Goal: Communication & Community: Answer question/provide support

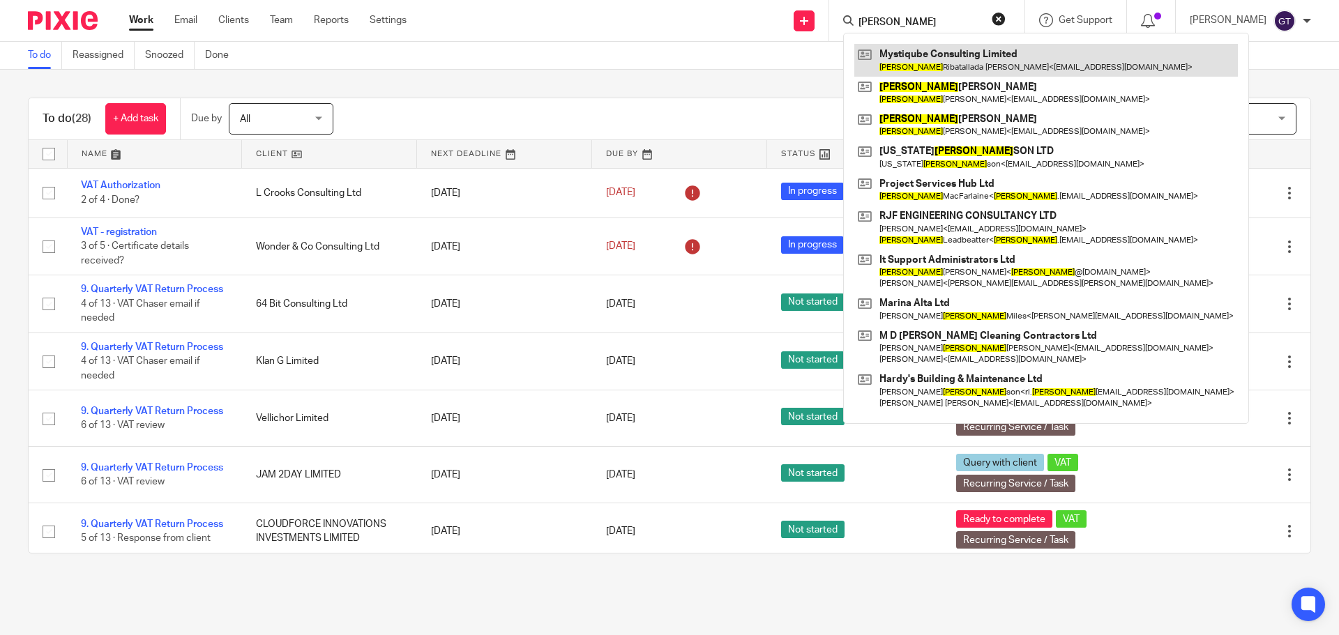
type input "ricard"
click at [927, 56] on link at bounding box center [1045, 60] width 383 height 32
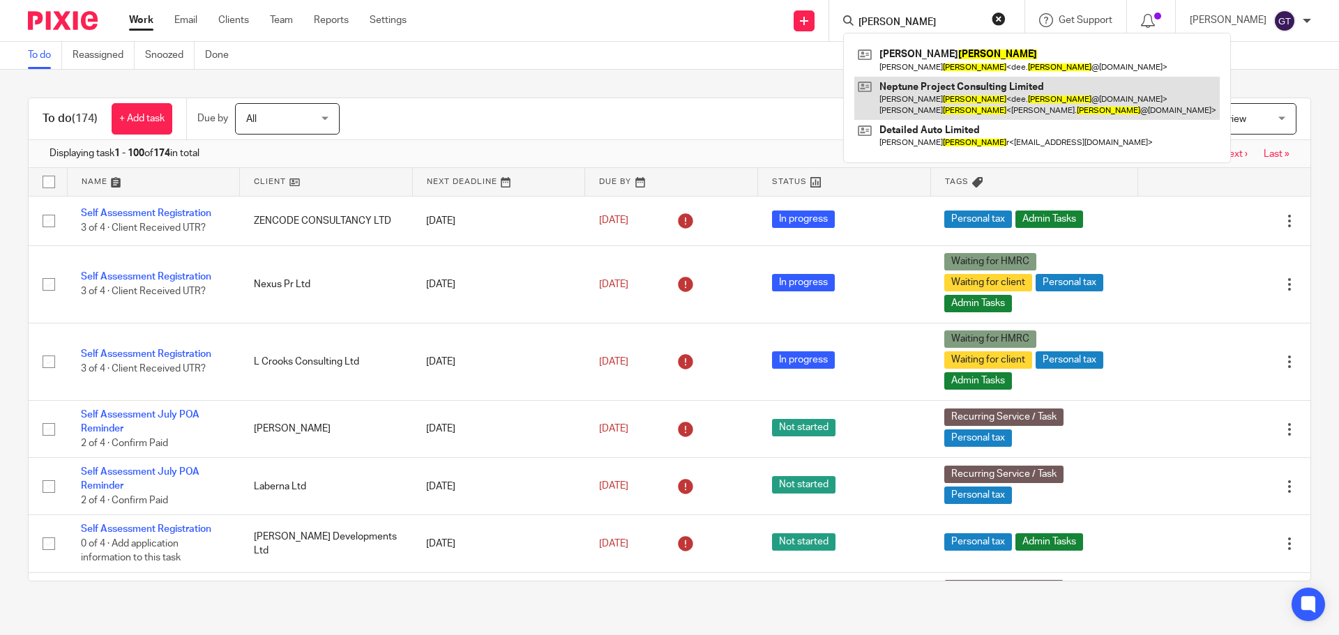
type input "seago"
click at [941, 104] on link at bounding box center [1036, 98] width 365 height 43
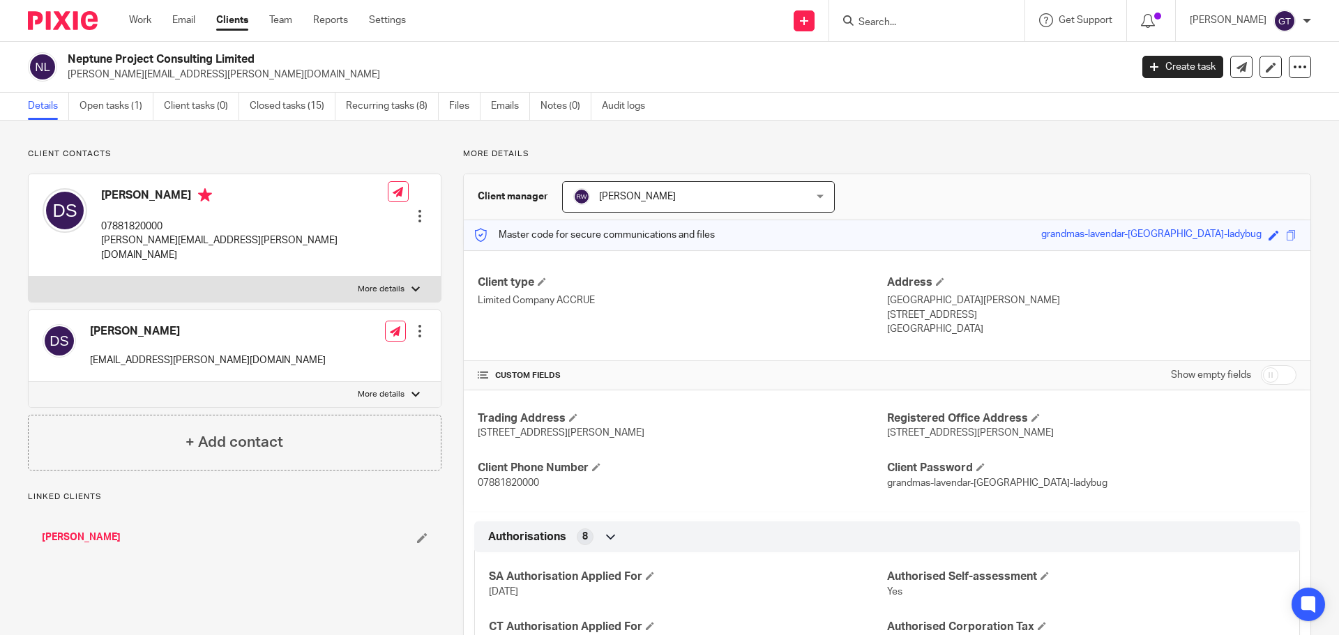
click at [942, 24] on input "Search" at bounding box center [920, 23] width 126 height 13
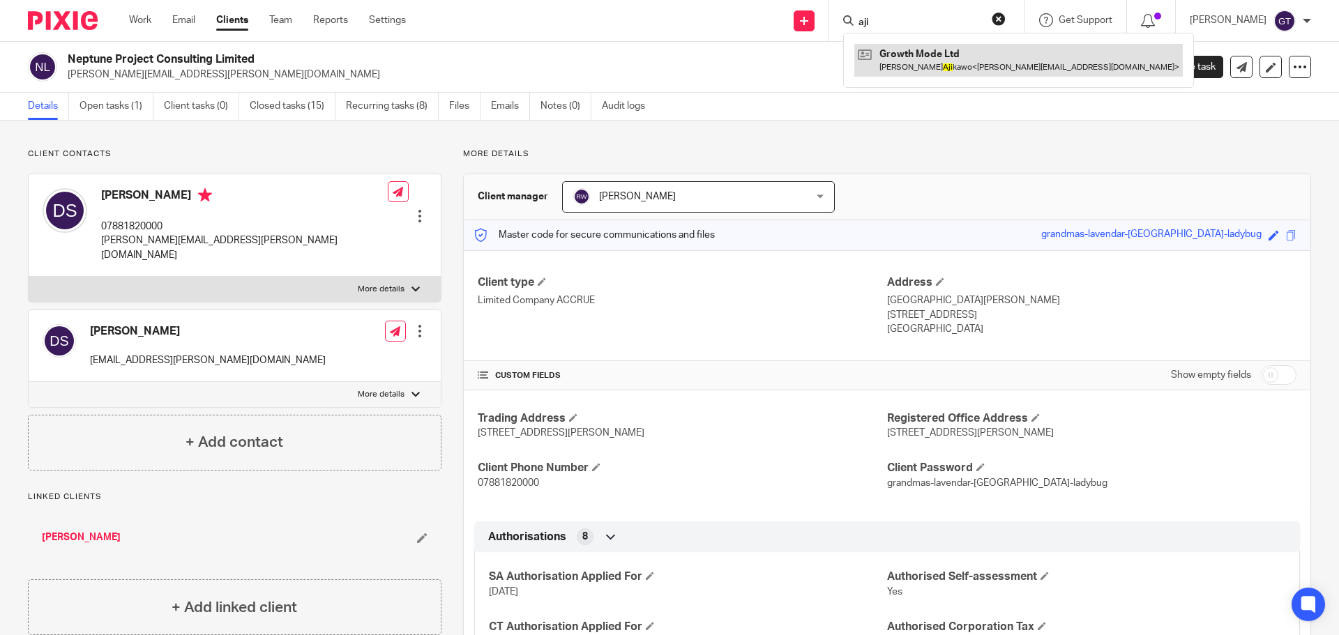
type input "aji"
click at [955, 61] on link at bounding box center [1018, 60] width 328 height 32
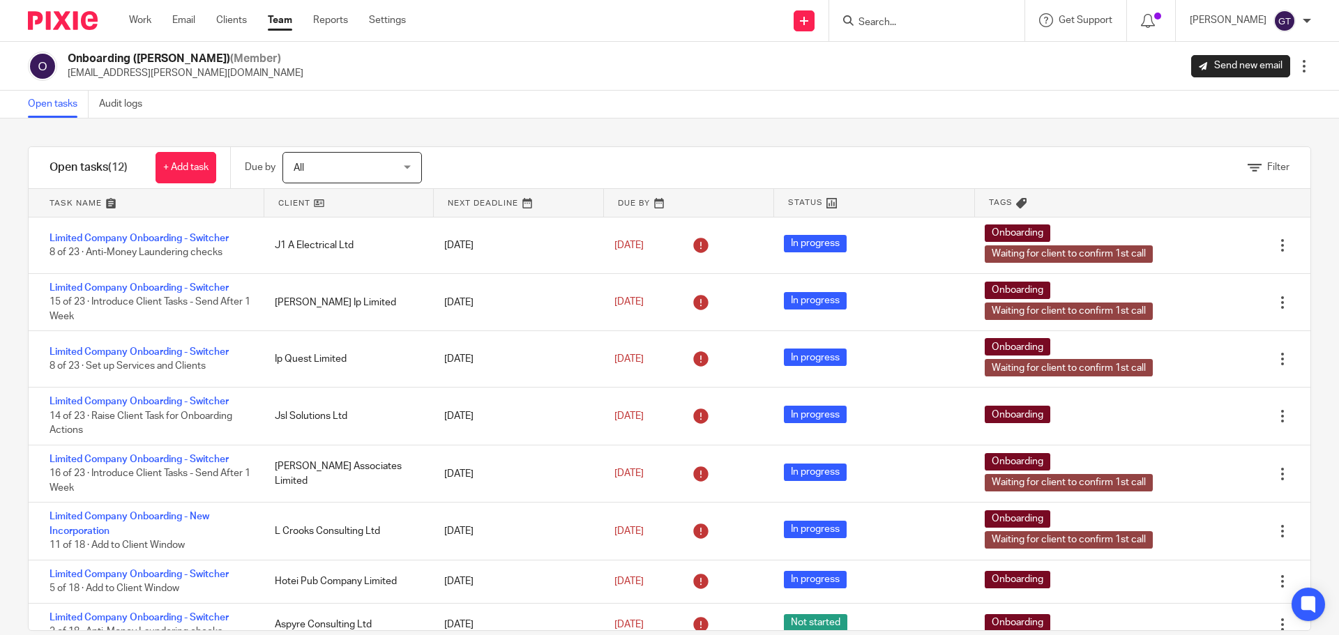
click at [950, 26] on input "Search" at bounding box center [920, 23] width 126 height 13
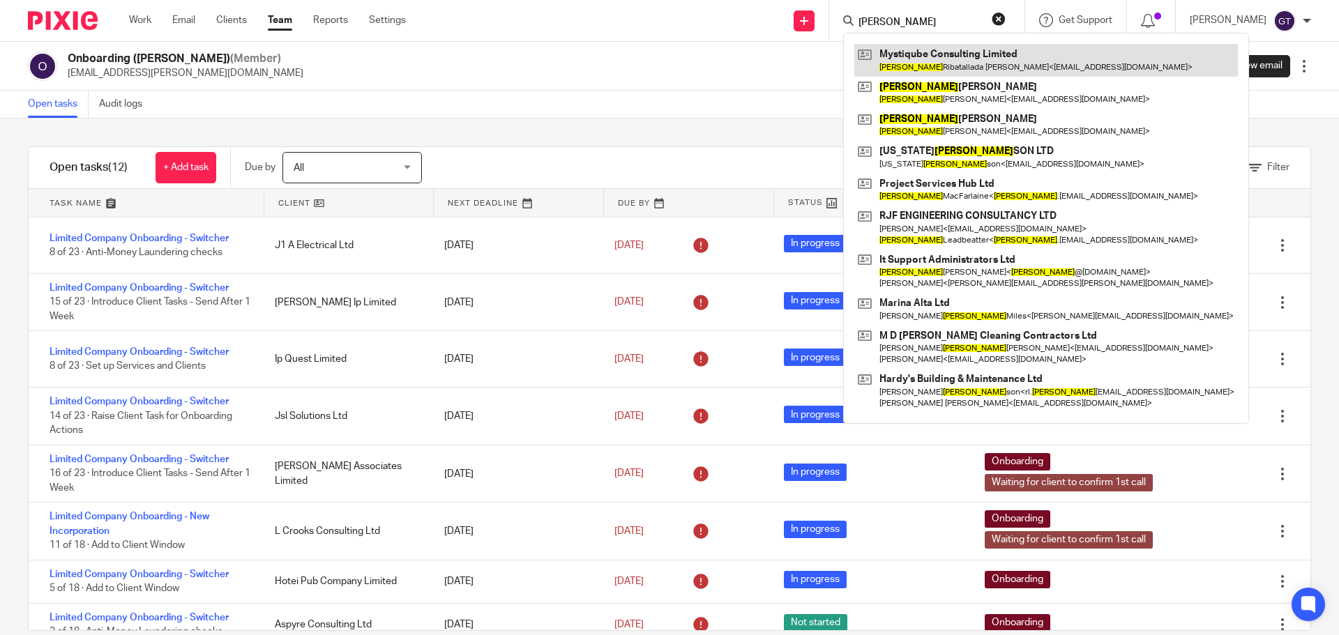
type input "ricard"
click at [956, 54] on link at bounding box center [1045, 60] width 383 height 32
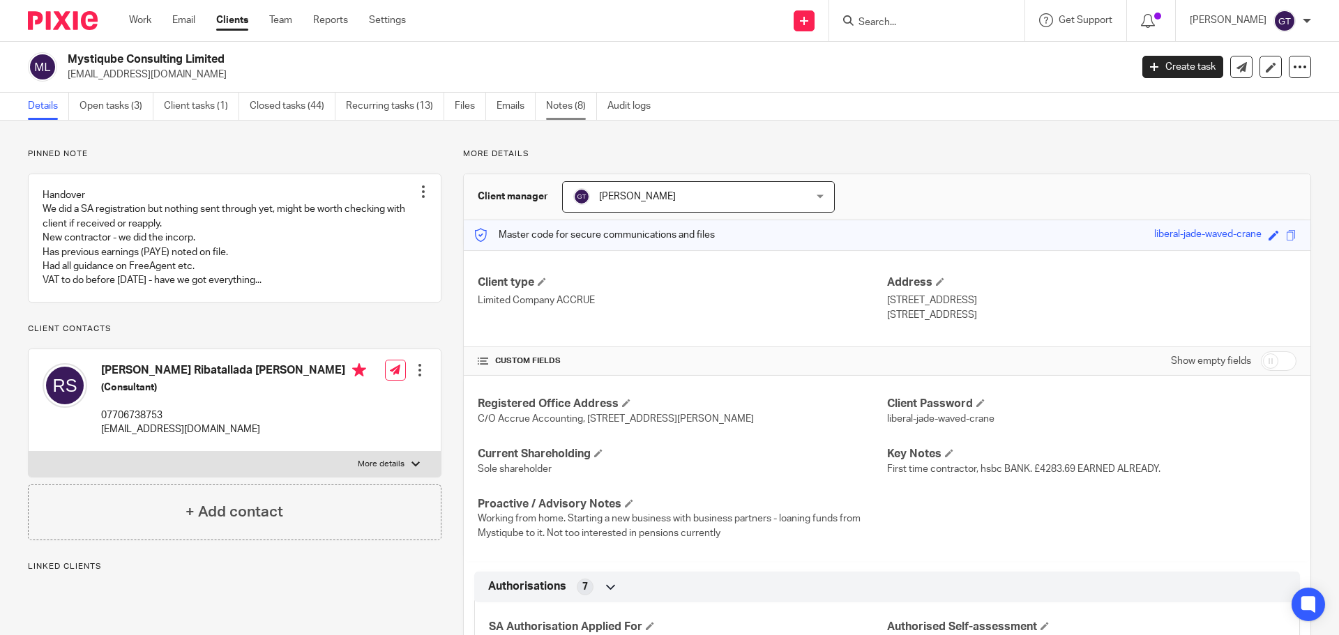
click at [556, 107] on link "Notes (8)" at bounding box center [571, 106] width 51 height 27
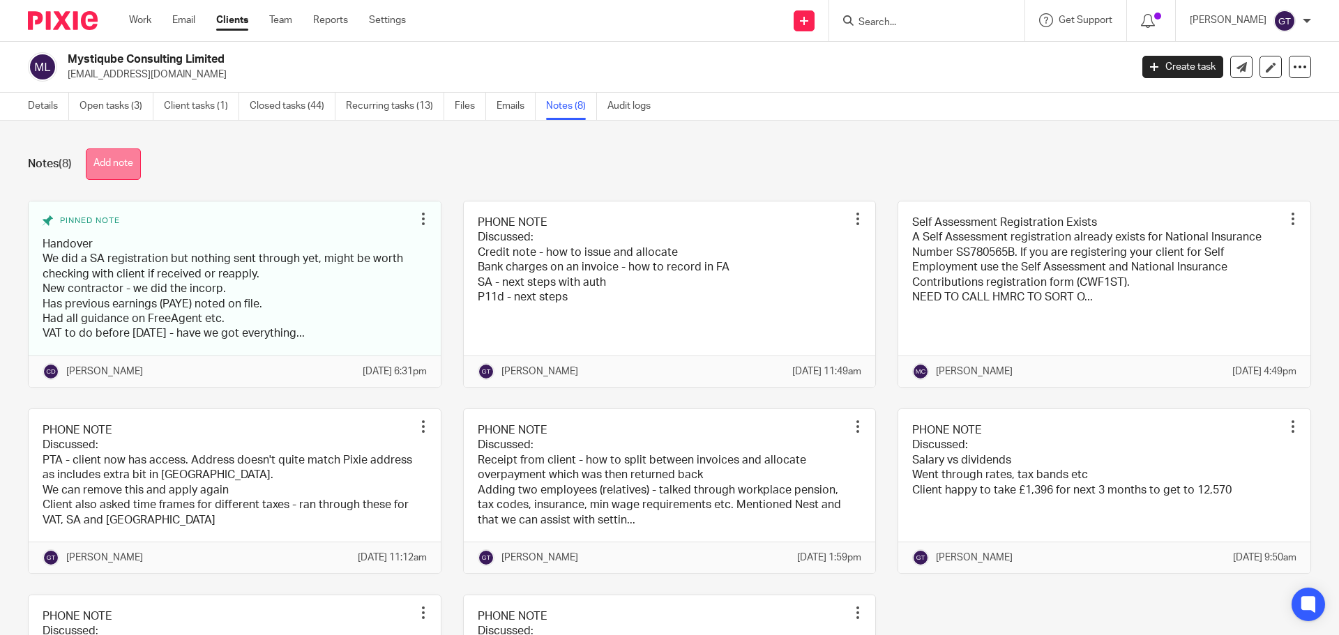
click at [118, 165] on button "Add note" at bounding box center [113, 164] width 55 height 31
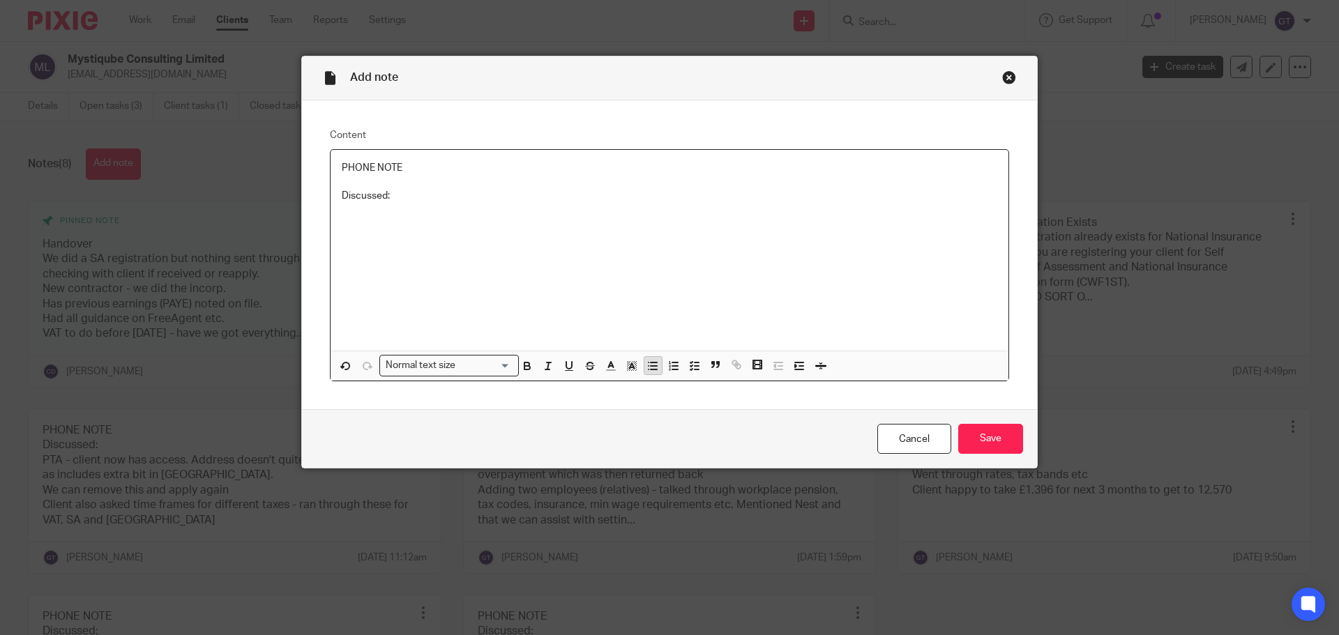
click at [653, 365] on icon "button" at bounding box center [652, 366] width 13 height 13
drag, startPoint x: 409, startPoint y: 166, endPoint x: 238, endPoint y: 129, distance: 175.5
click at [238, 139] on div "Add note Content PHONE NOTE Discussed: Invoice allocation - how to record charg…" at bounding box center [669, 317] width 1339 height 635
click at [996, 428] on input "Save" at bounding box center [990, 439] width 65 height 30
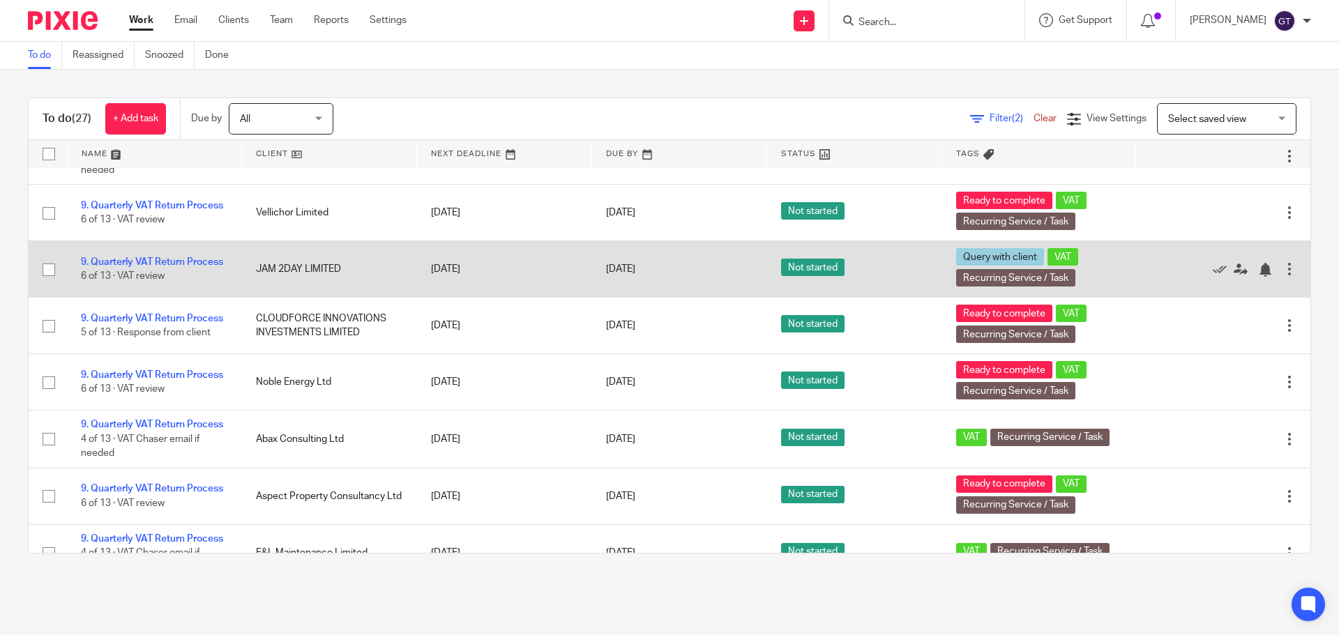
scroll to position [209, 0]
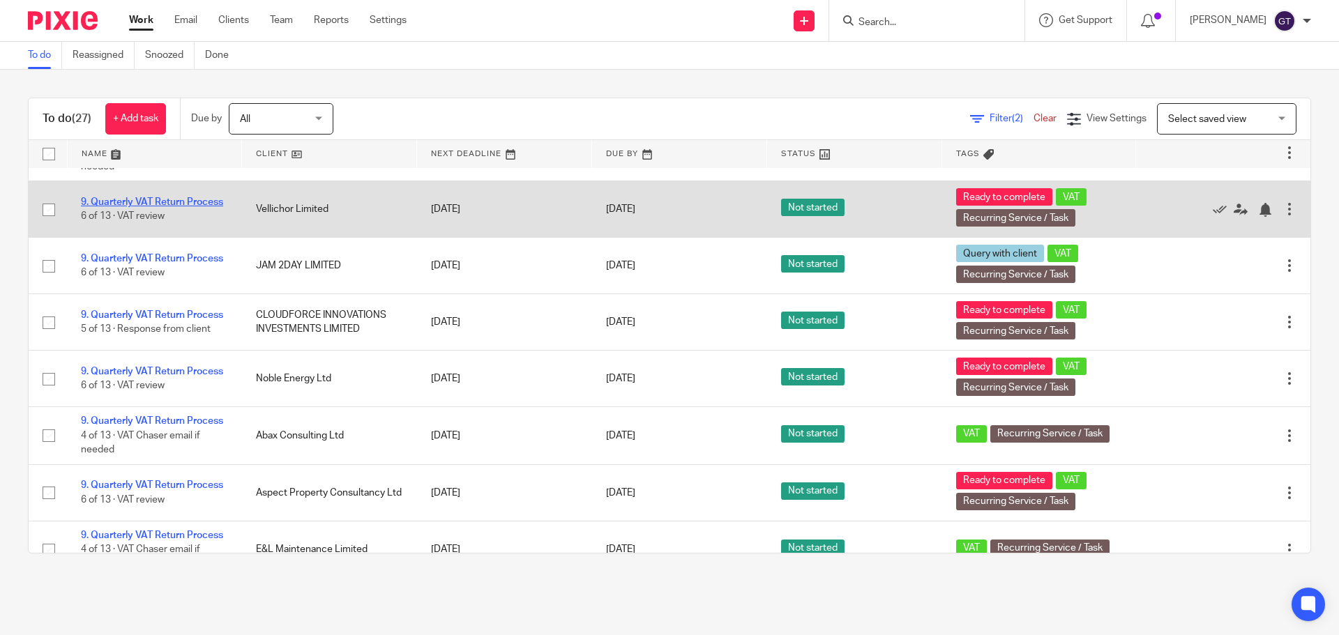
click at [146, 207] on link "9. Quarterly VAT Return Process" at bounding box center [152, 202] width 142 height 10
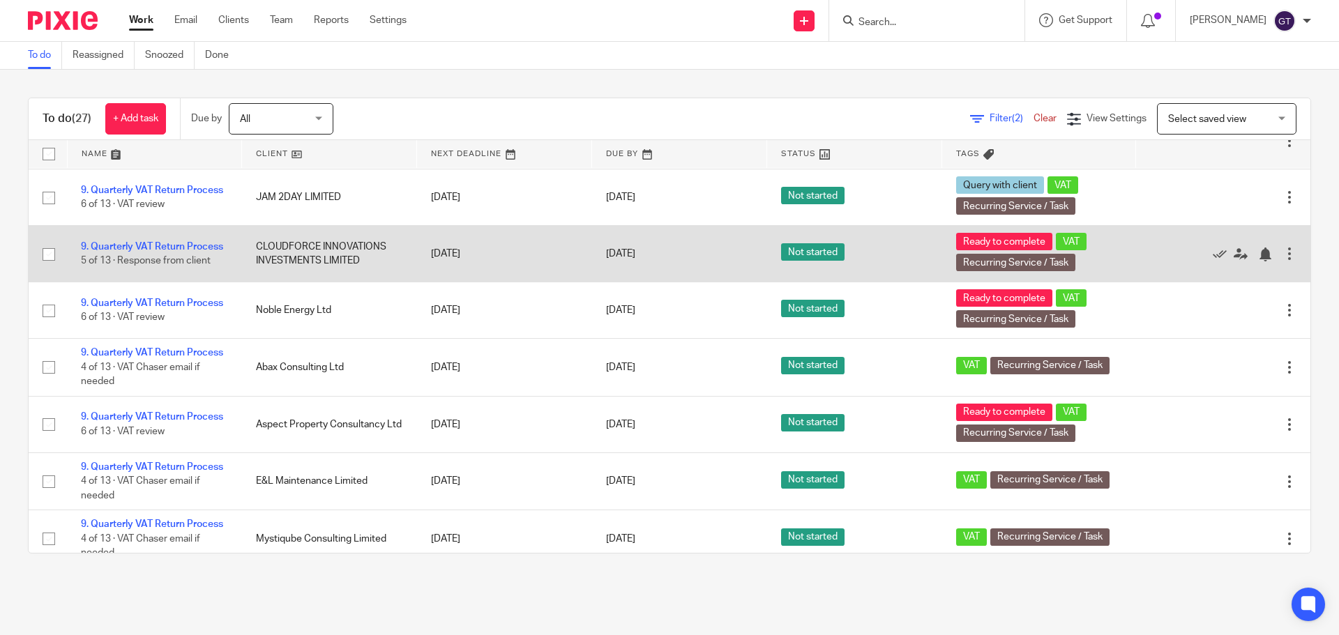
scroll to position [279, 0]
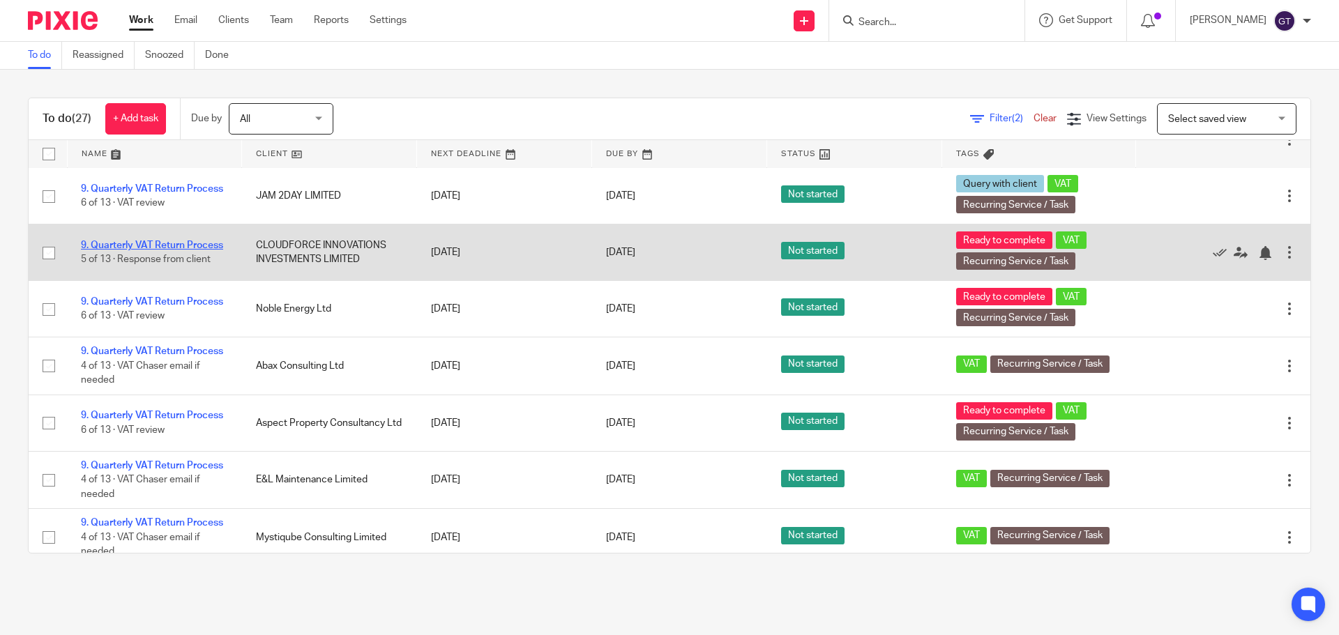
click at [149, 250] on link "9. Quarterly VAT Return Process" at bounding box center [152, 246] width 142 height 10
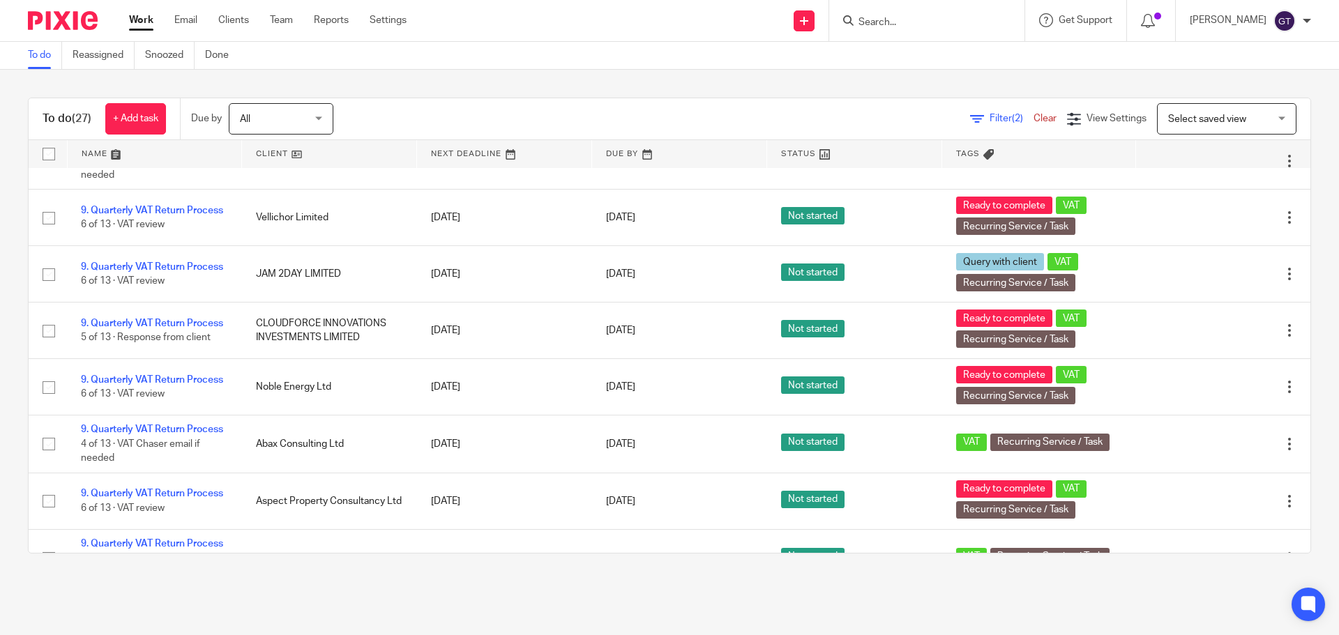
scroll to position [0, 0]
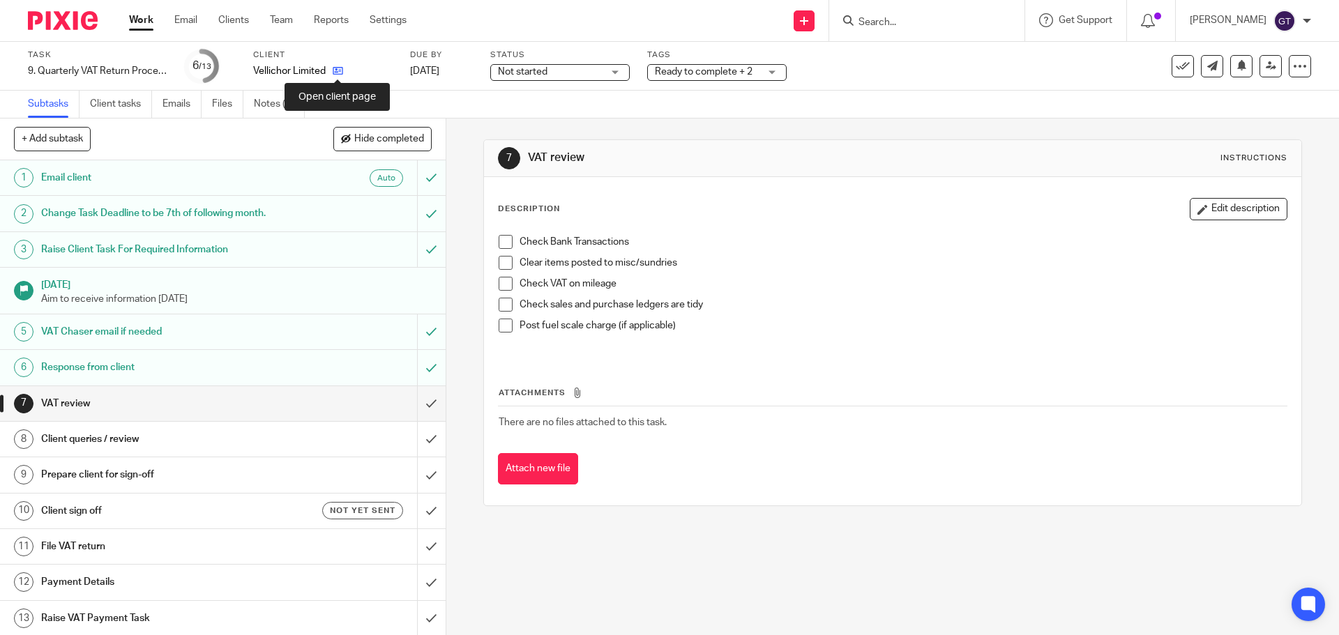
click at [336, 70] on icon at bounding box center [338, 71] width 10 height 10
click at [422, 399] on input "submit" at bounding box center [223, 403] width 446 height 35
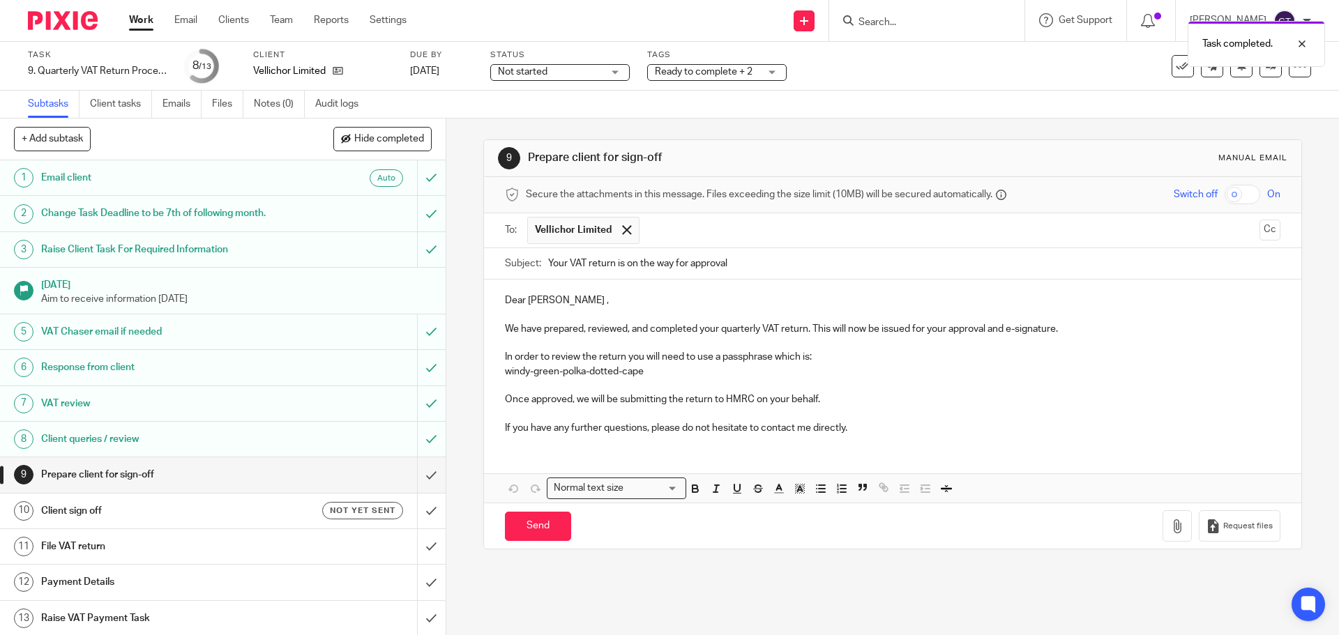
click at [565, 303] on p "Dear Matthew ," at bounding box center [892, 301] width 775 height 14
drag, startPoint x: 602, startPoint y: 427, endPoint x: 569, endPoint y: 430, distance: 33.5
click at [569, 430] on p "If you have any further questions, please do not hesitate to contact me directl…" at bounding box center [892, 428] width 775 height 14
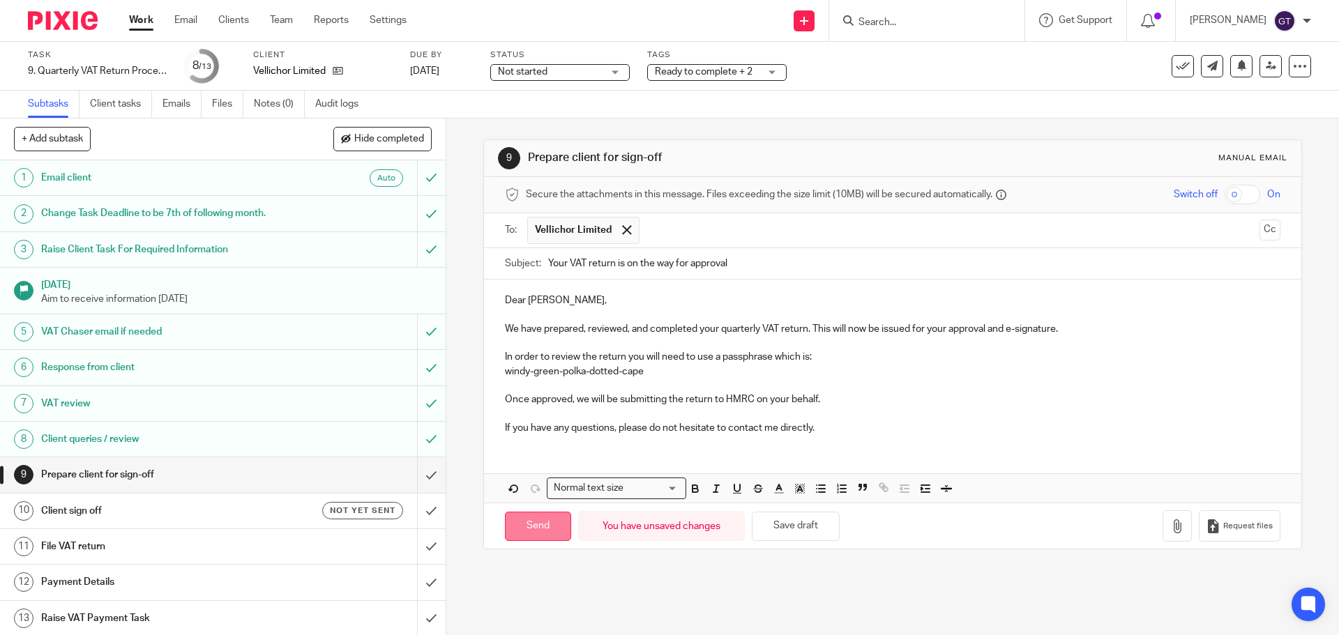
click at [538, 524] on input "Send" at bounding box center [538, 527] width 66 height 30
type input "Sent"
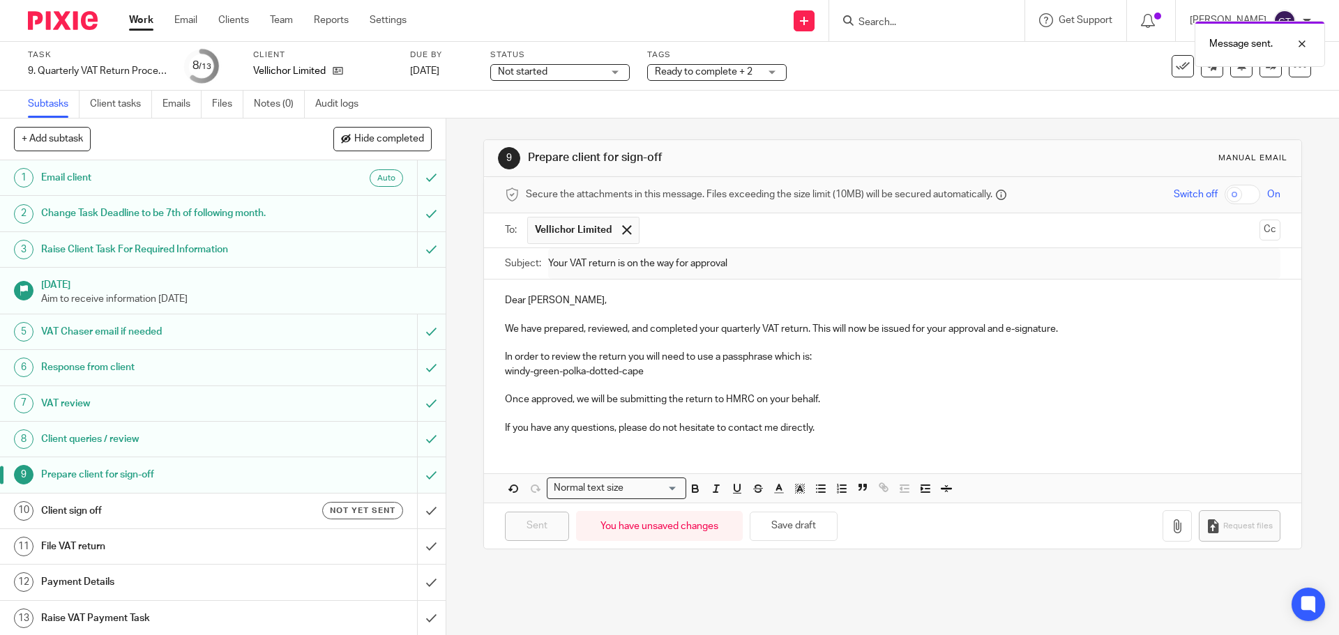
click at [248, 508] on h1 "Client sign off" at bounding box center [161, 511] width 241 height 21
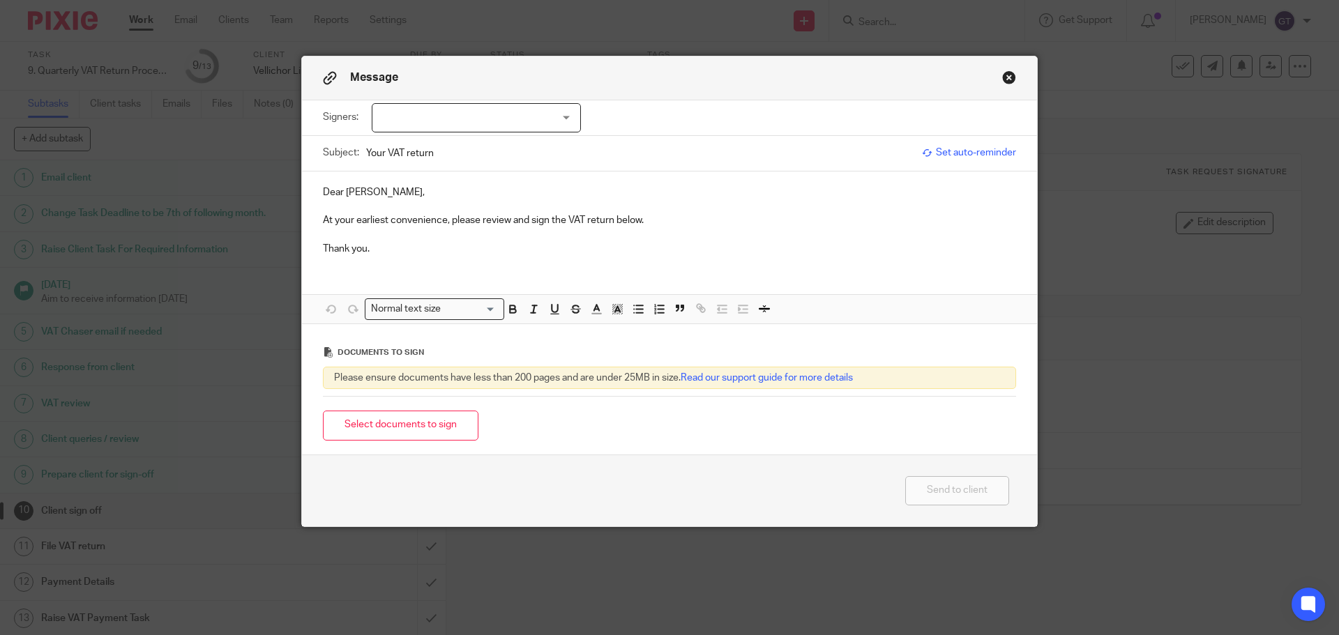
click at [499, 125] on div at bounding box center [476, 117] width 209 height 29
click at [420, 147] on span "Matthew Preston" at bounding box center [429, 147] width 77 height 10
checkbox input "true"
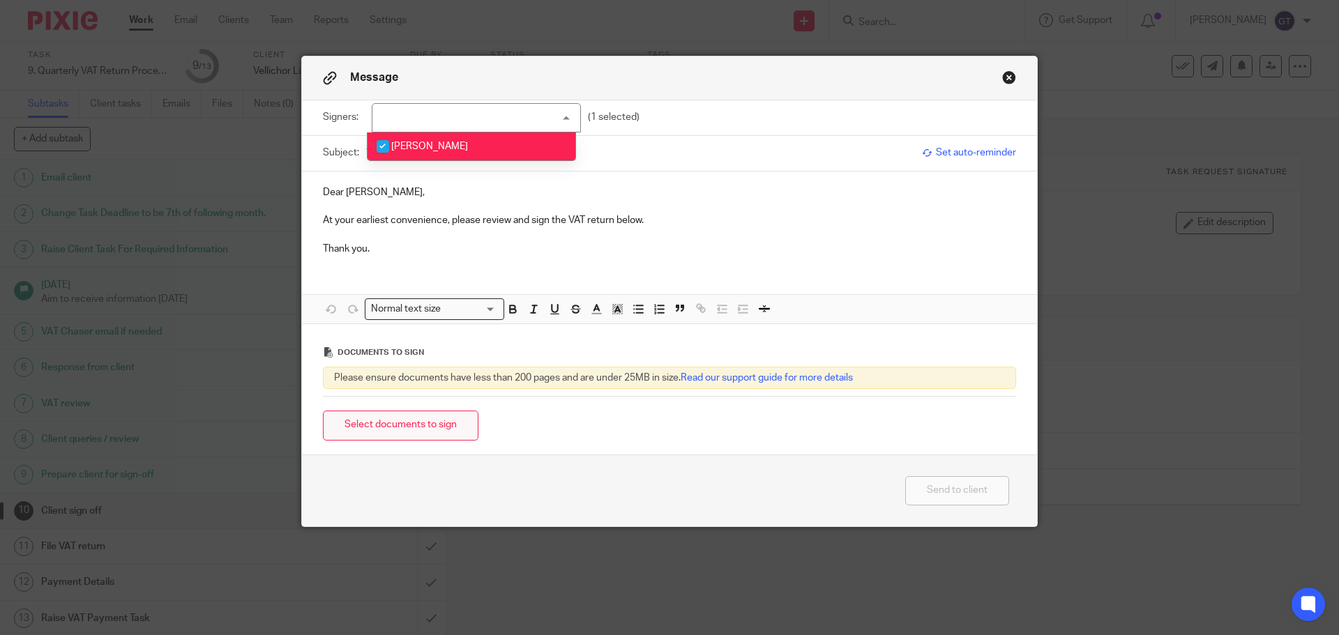
click at [420, 417] on button "Select documents to sign" at bounding box center [400, 426] width 155 height 30
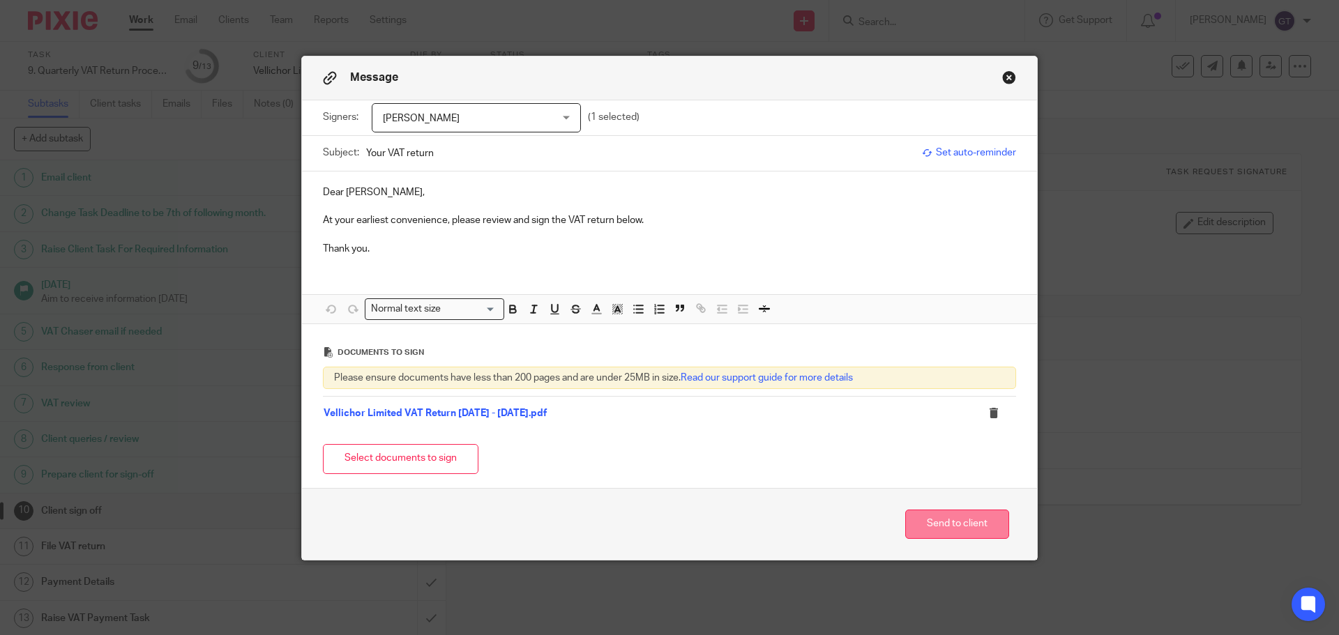
click at [960, 522] on button "Send to client" at bounding box center [957, 525] width 104 height 30
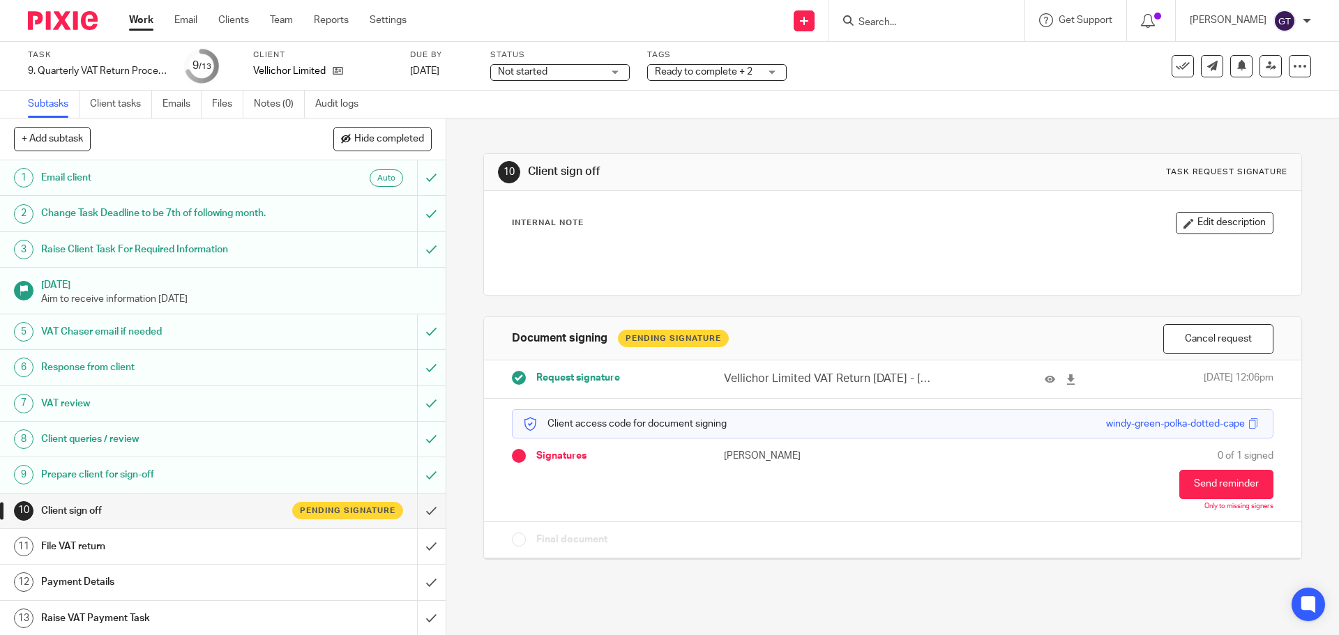
click at [681, 79] on span "Ready to complete + 2" at bounding box center [707, 72] width 105 height 15
click at [753, 73] on div "Ready to complete + 2" at bounding box center [716, 72] width 139 height 17
click at [770, 74] on div "Ready to complete + 2" at bounding box center [716, 72] width 139 height 17
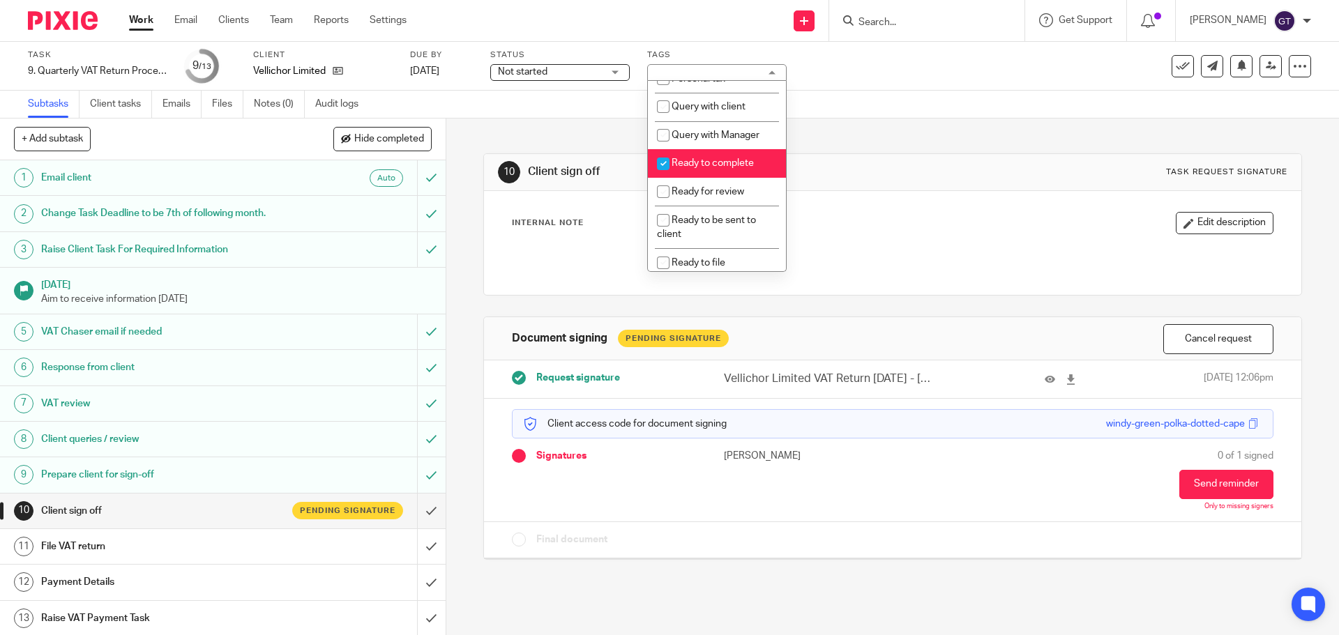
click at [713, 171] on li "Ready to complete" at bounding box center [717, 163] width 138 height 29
checkbox input "false"
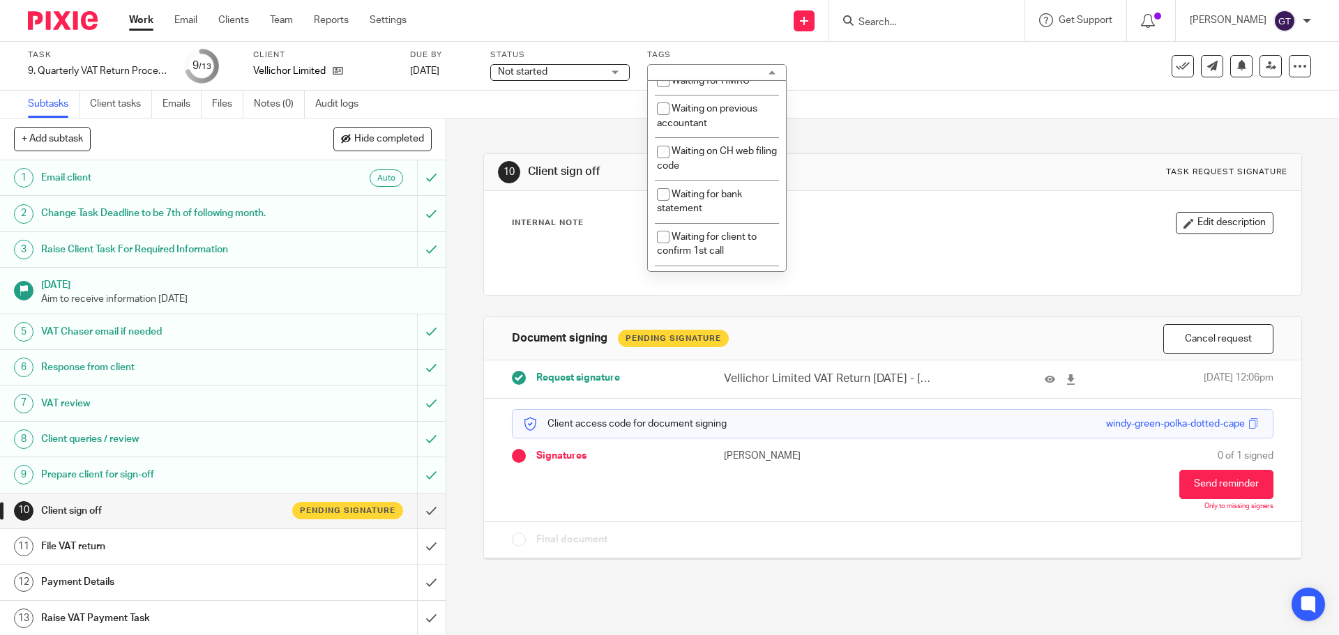
scroll to position [825, 0]
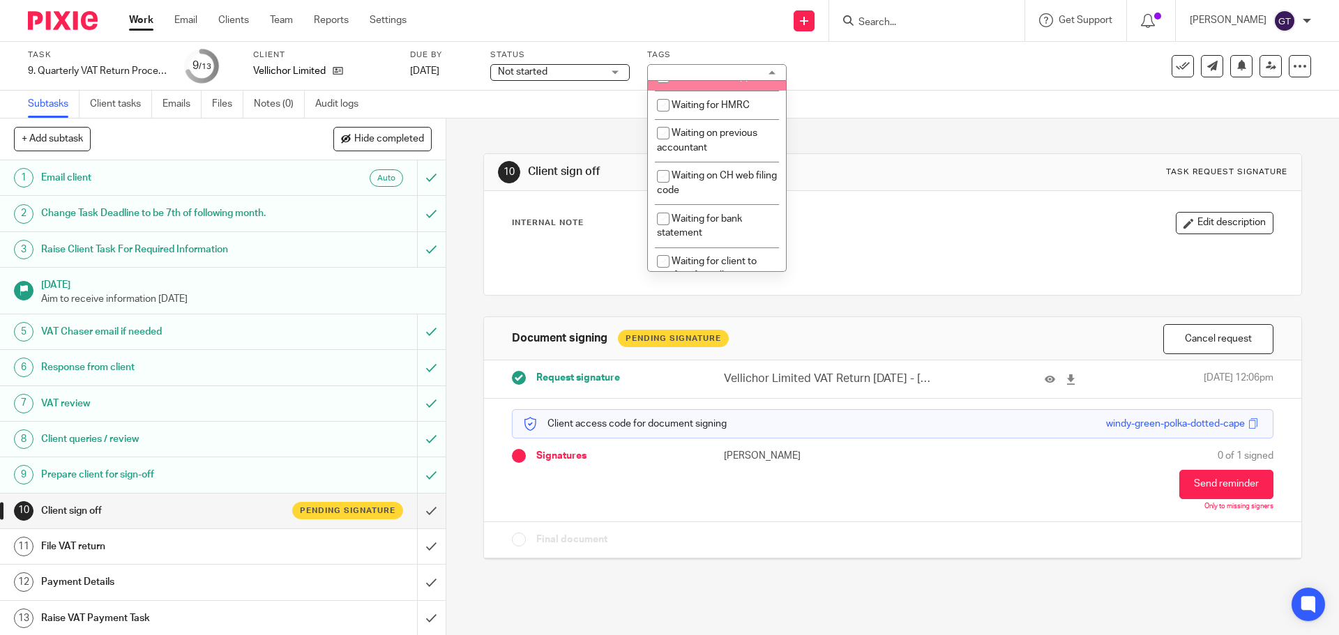
click at [707, 82] on span "With client for approval" at bounding box center [721, 77] width 100 height 10
checkbox input "true"
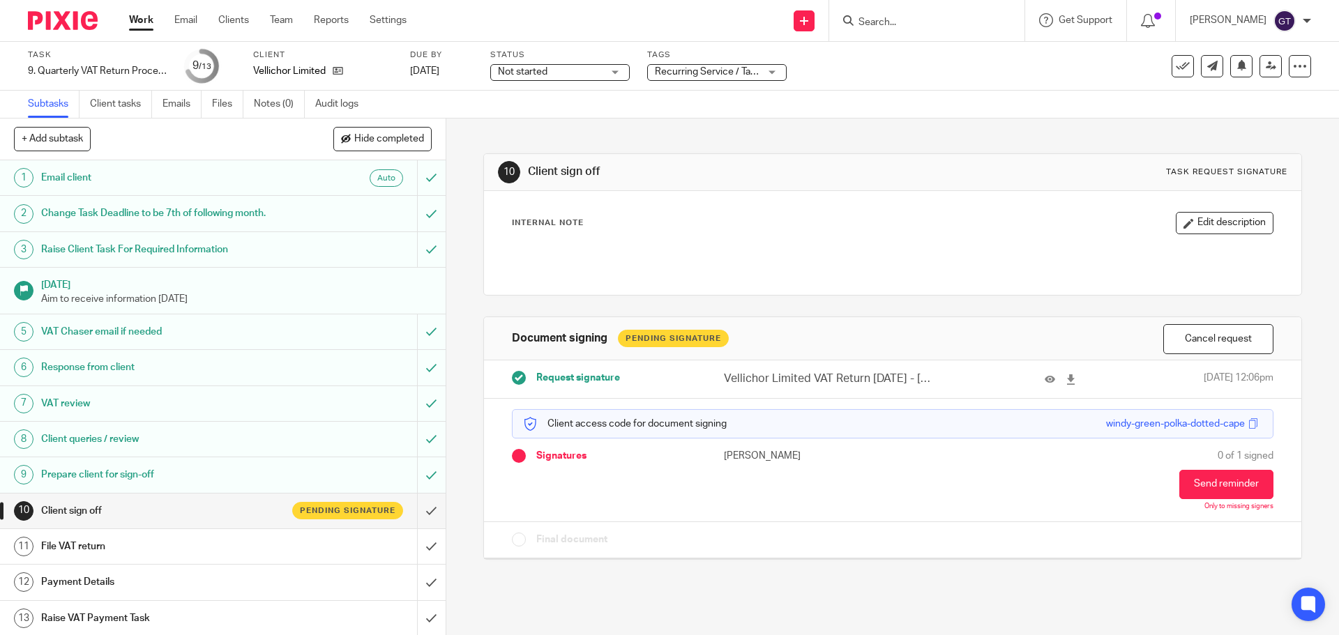
click at [871, 131] on div "10 Client sign off Task request signature Internal Note Edit description Docume…" at bounding box center [892, 346] width 818 height 455
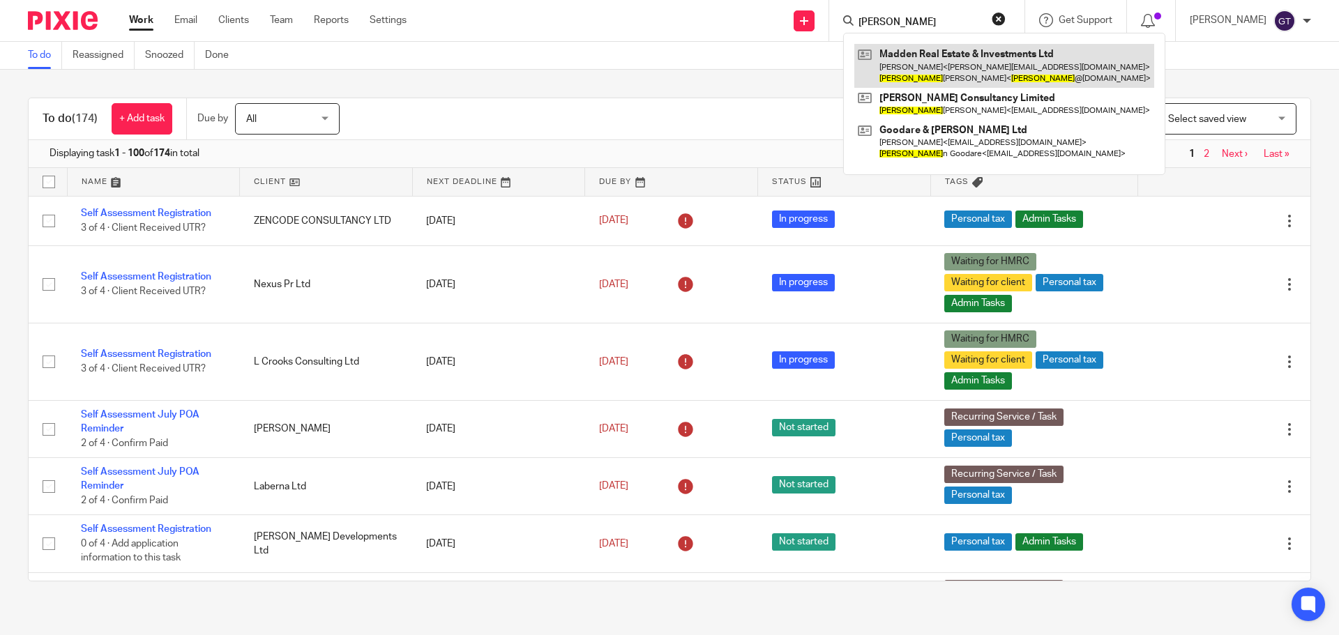
type input "toby"
click at [959, 74] on link at bounding box center [1004, 65] width 300 height 43
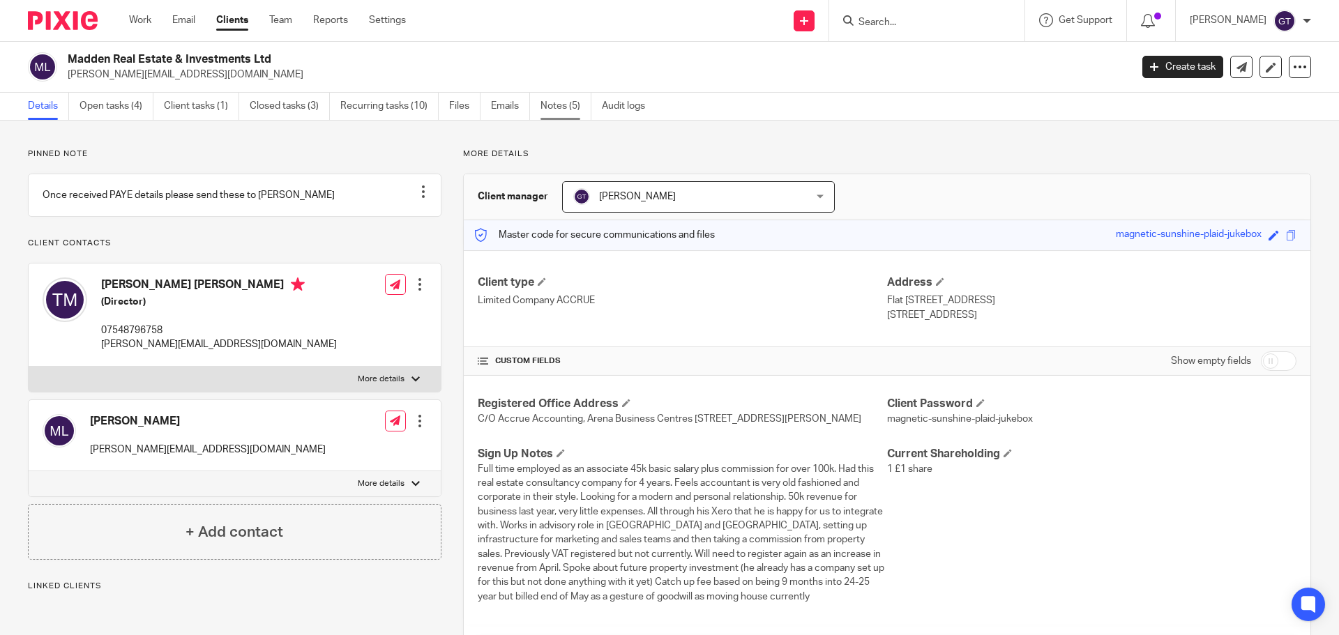
click at [556, 103] on link "Notes (5)" at bounding box center [565, 106] width 51 height 27
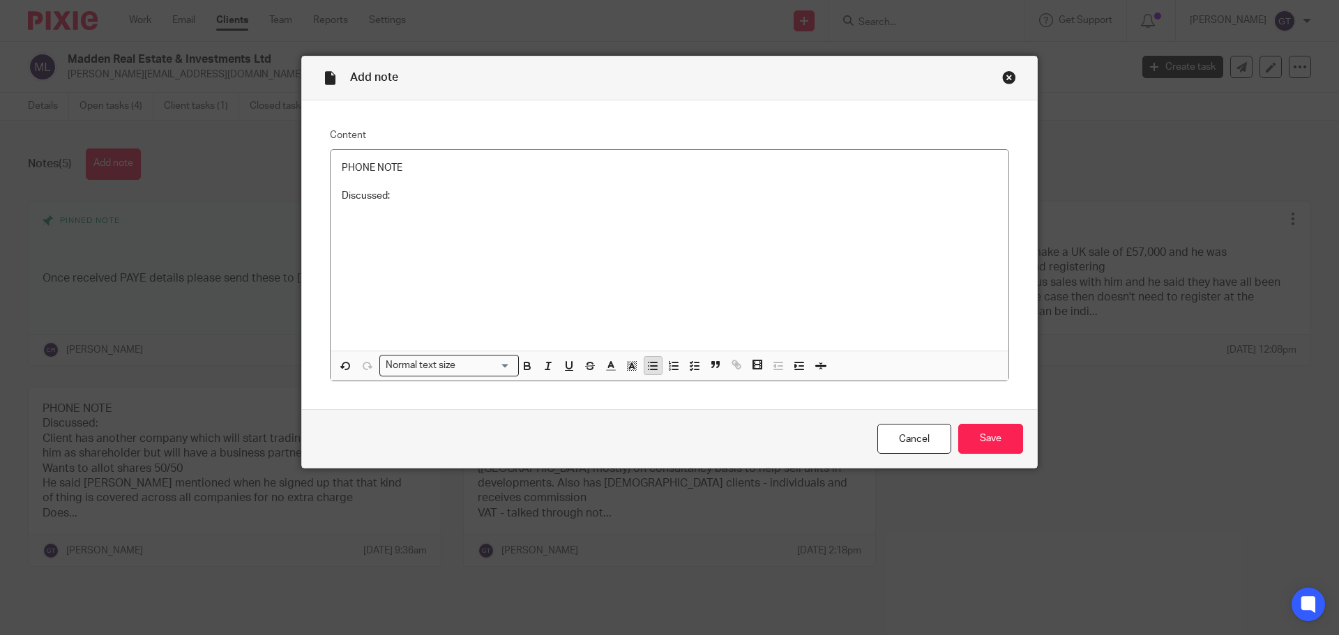
click at [651, 365] on icon "button" at bounding box center [652, 366] width 13 height 13
drag, startPoint x: 393, startPoint y: 168, endPoint x: 312, endPoint y: 165, distance: 80.2
click at [312, 166] on div "Content PHONE NOTE Discussed: Normal text size Loading... Remove Edit Insert ne…" at bounding box center [669, 255] width 735 height 310
click at [381, 206] on p at bounding box center [684, 211] width 628 height 14
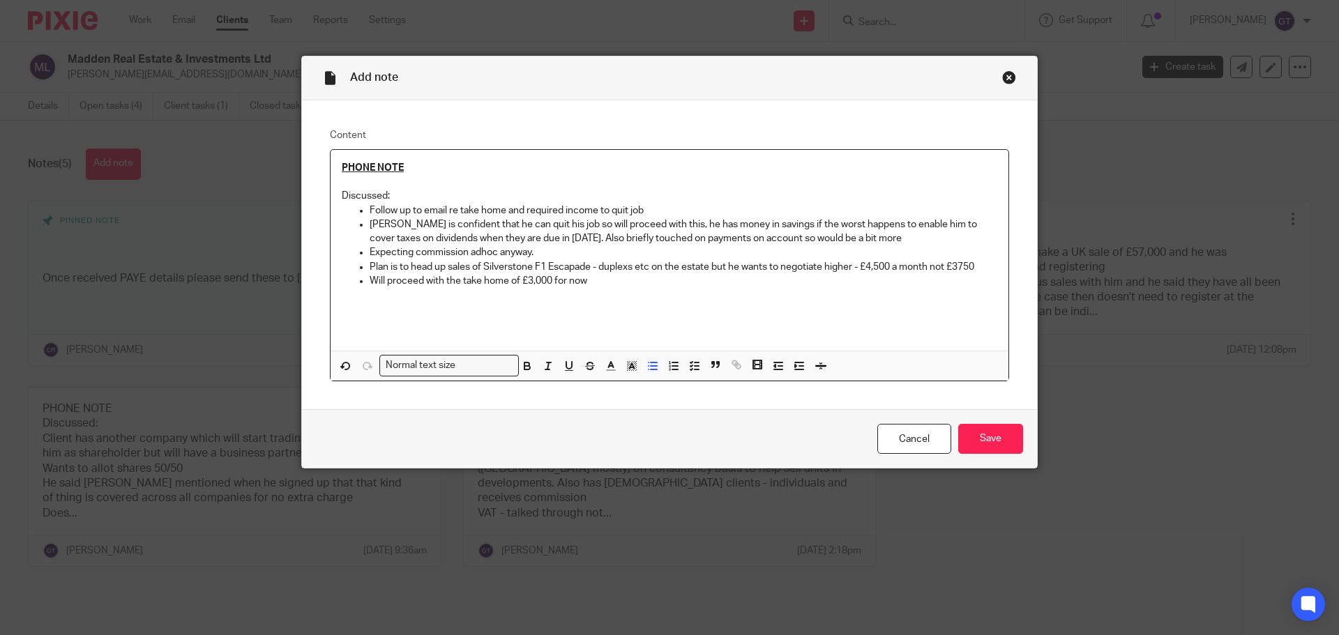
click at [370, 275] on p "Will proceed with the take home of £3,000 for now" at bounding box center [684, 281] width 628 height 14
click at [421, 295] on p "Talked through DLA option and shifting dividend income to next tax year - tax c…" at bounding box center [684, 288] width 628 height 29
click at [994, 434] on input "Save" at bounding box center [990, 439] width 65 height 30
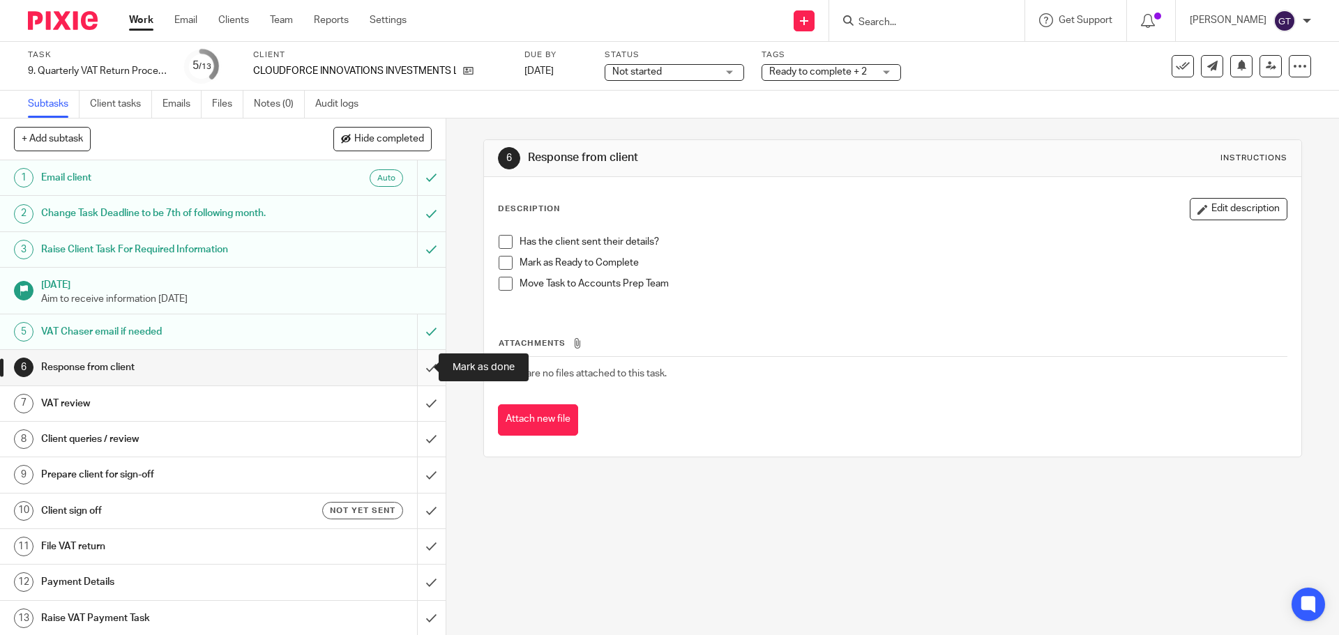
click at [425, 372] on input "submit" at bounding box center [223, 367] width 446 height 35
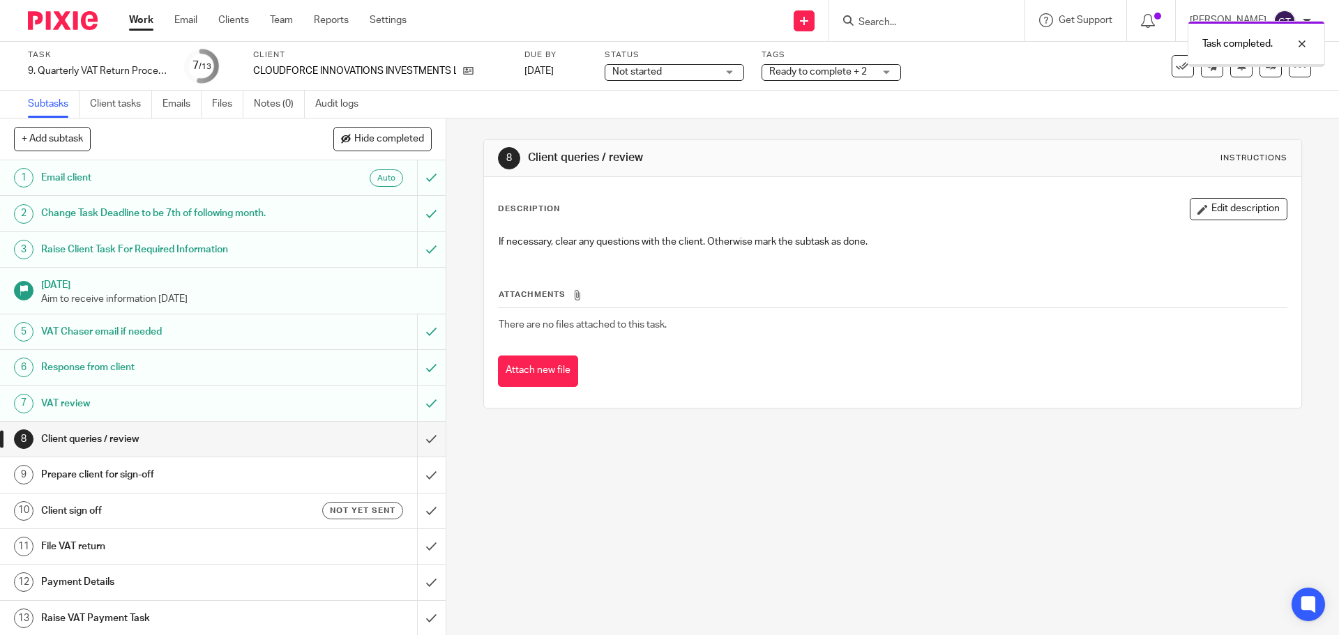
click at [416, 442] on input "submit" at bounding box center [223, 439] width 446 height 35
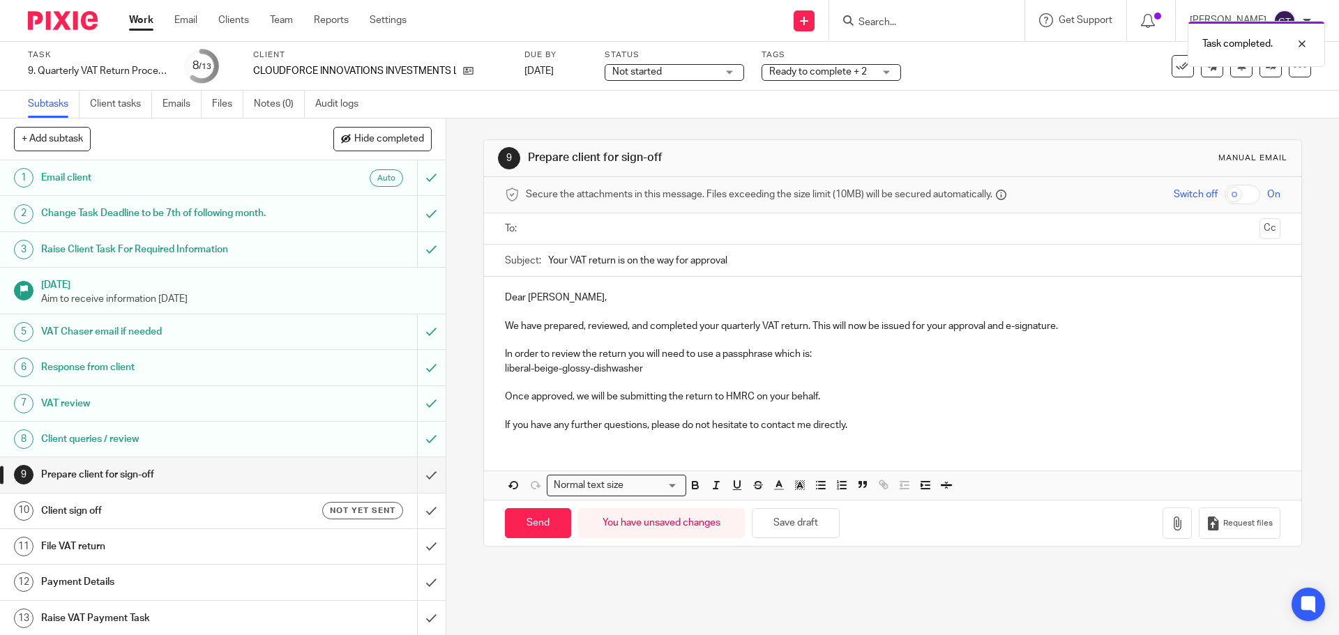
click at [589, 221] on input "text" at bounding box center [892, 229] width 722 height 16
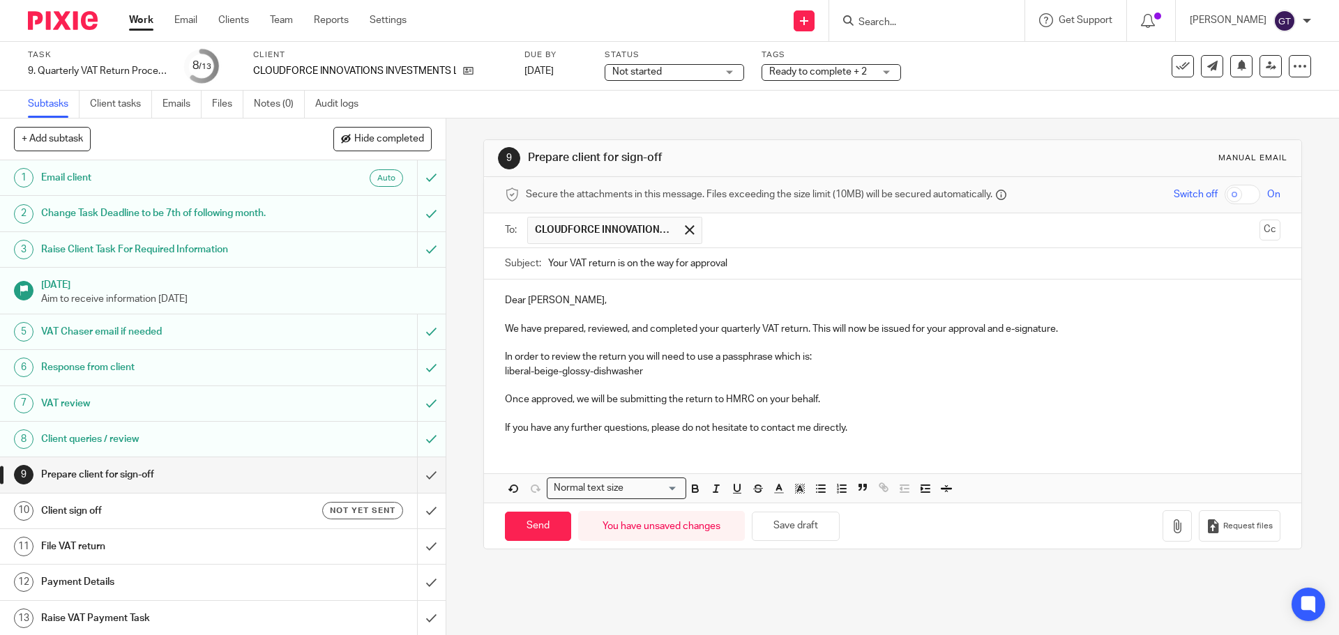
click at [1088, 324] on p "We have prepared, reviewed, and completed your quarterly VAT return. This will …" at bounding box center [892, 329] width 775 height 14
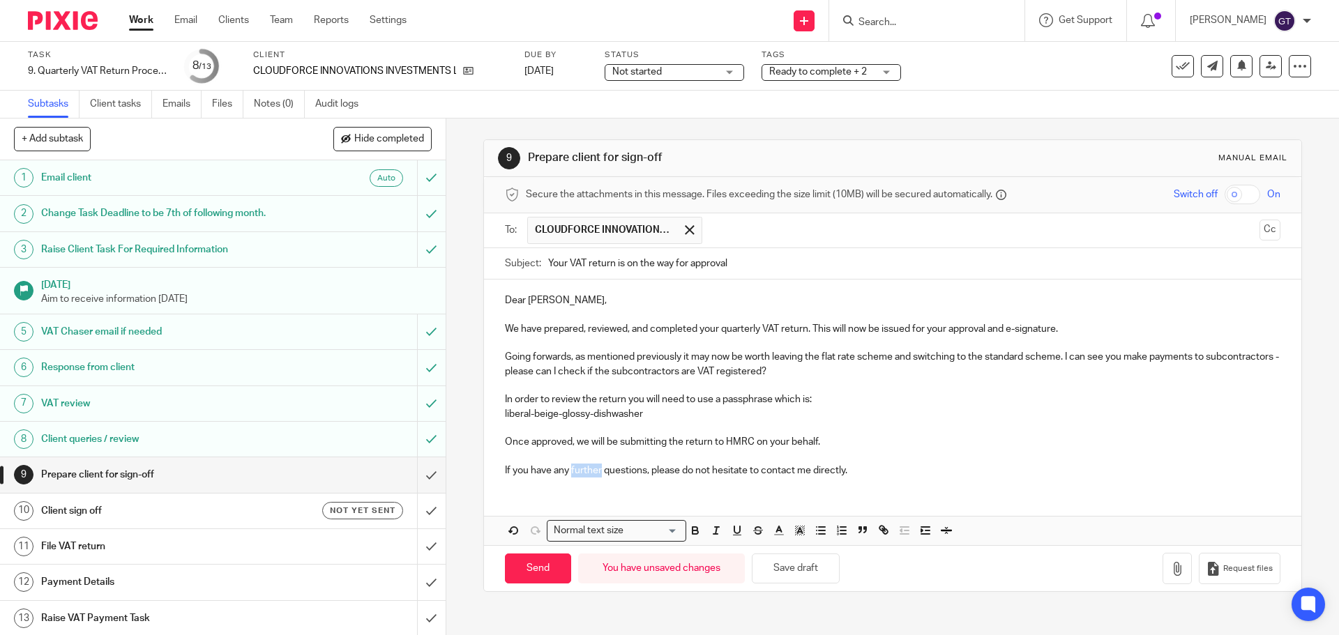
drag, startPoint x: 599, startPoint y: 468, endPoint x: 568, endPoint y: 471, distance: 30.8
click at [568, 471] on p "If you have any further questions, please do not hesitate to contact me directl…" at bounding box center [892, 471] width 775 height 14
click at [536, 570] on input "Send" at bounding box center [538, 569] width 66 height 30
type input "Sent"
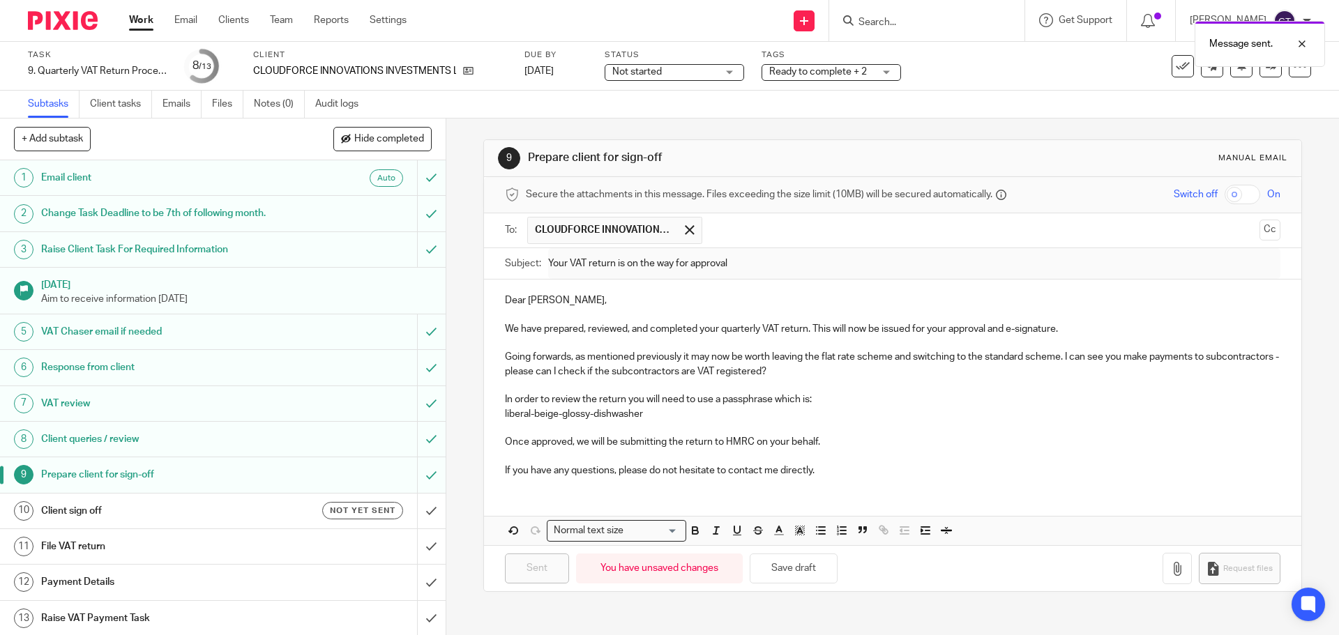
click at [233, 510] on h1 "Client sign off" at bounding box center [161, 511] width 241 height 21
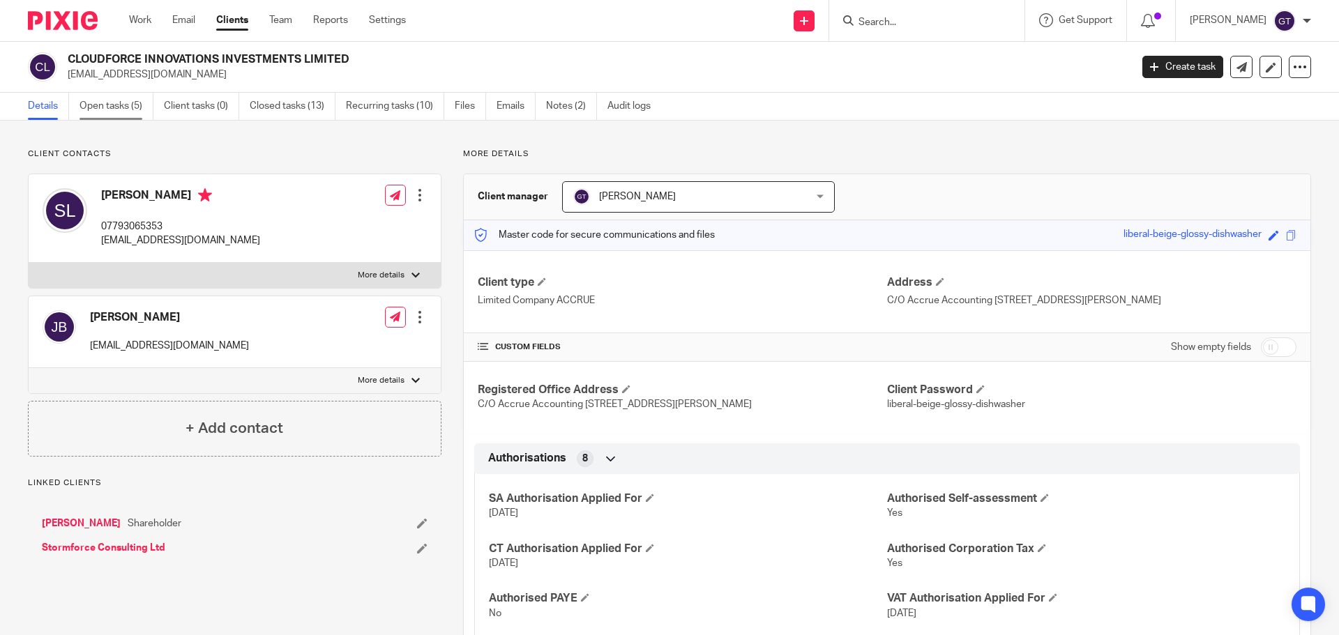
click at [125, 109] on link "Open tasks (5)" at bounding box center [116, 106] width 74 height 27
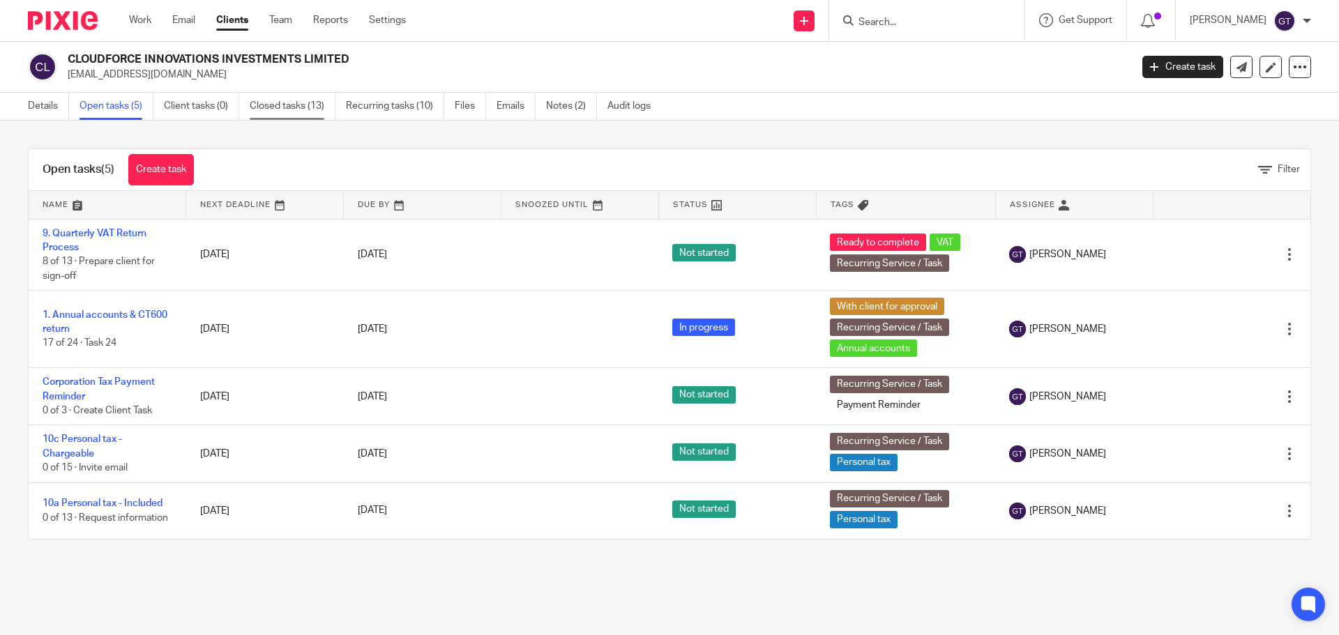
click at [294, 106] on link "Closed tasks (13)" at bounding box center [293, 106] width 86 height 27
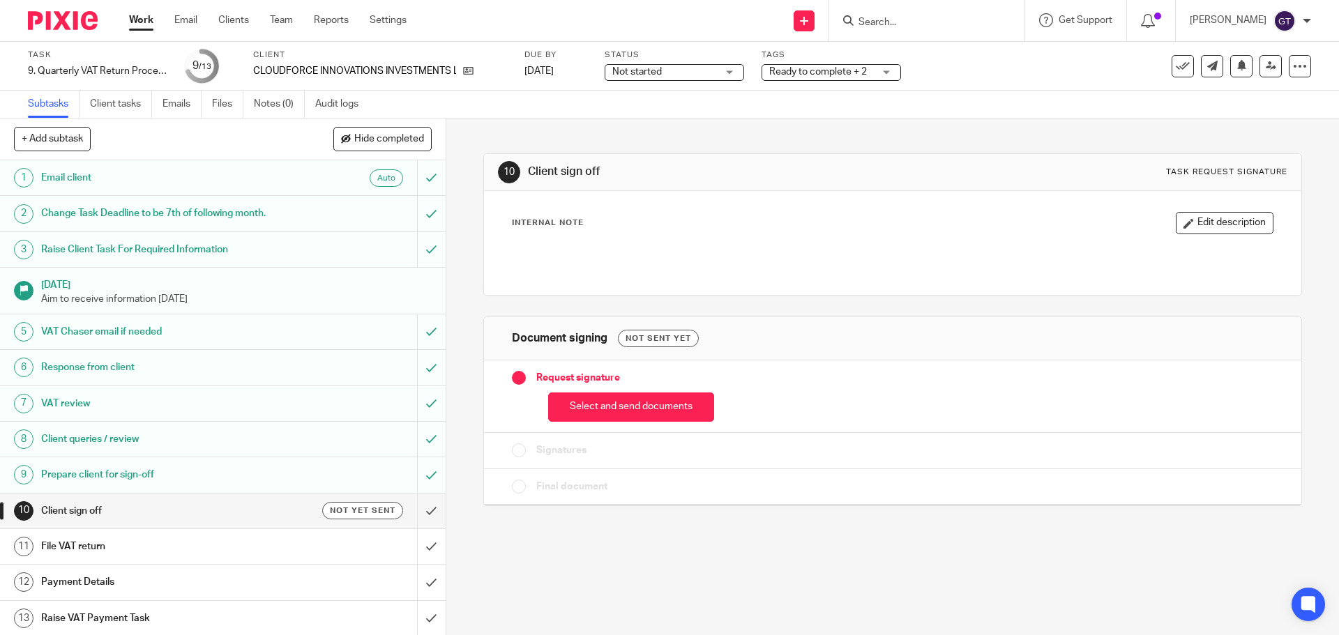
click at [618, 416] on button "Select and send documents" at bounding box center [631, 408] width 166 height 30
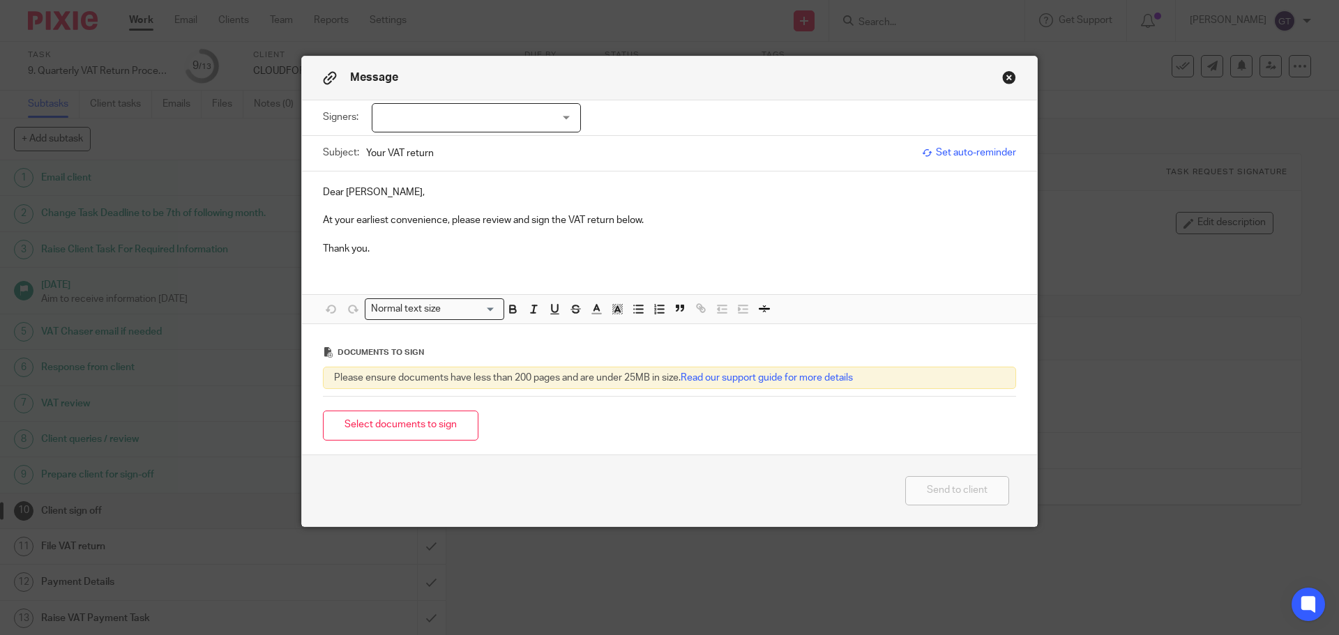
click at [469, 121] on div at bounding box center [476, 117] width 209 height 29
click at [440, 172] on li "[PERSON_NAME]" at bounding box center [471, 174] width 208 height 29
checkbox input "true"
click at [387, 225] on p "At your earliest convenience, please review and sign the VAT return below." at bounding box center [669, 220] width 693 height 14
click at [455, 426] on button "Select documents to sign" at bounding box center [400, 426] width 155 height 30
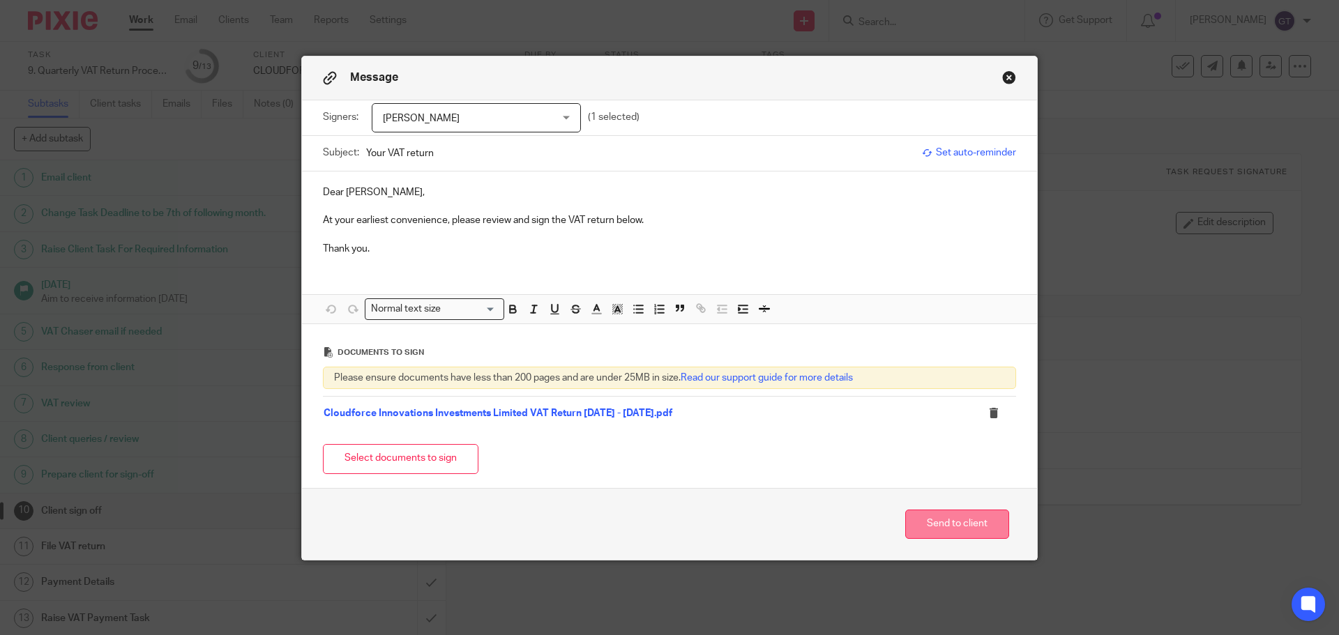
click at [962, 526] on button "Send to client" at bounding box center [957, 525] width 104 height 30
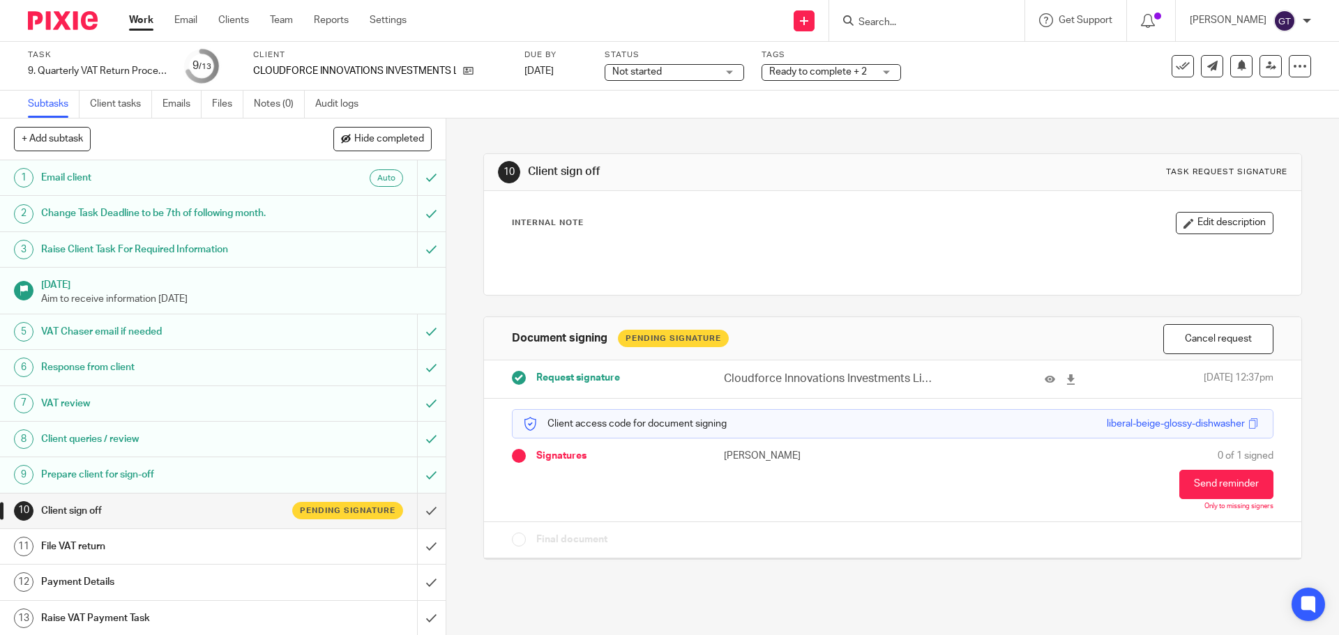
click at [833, 61] on div "Tags Ready to complete + 2 Admin Tasks Advisory / Proactive Annual accounts Boo…" at bounding box center [830, 66] width 139 height 33
click at [869, 70] on span "Ready to complete + 2" at bounding box center [821, 72] width 105 height 15
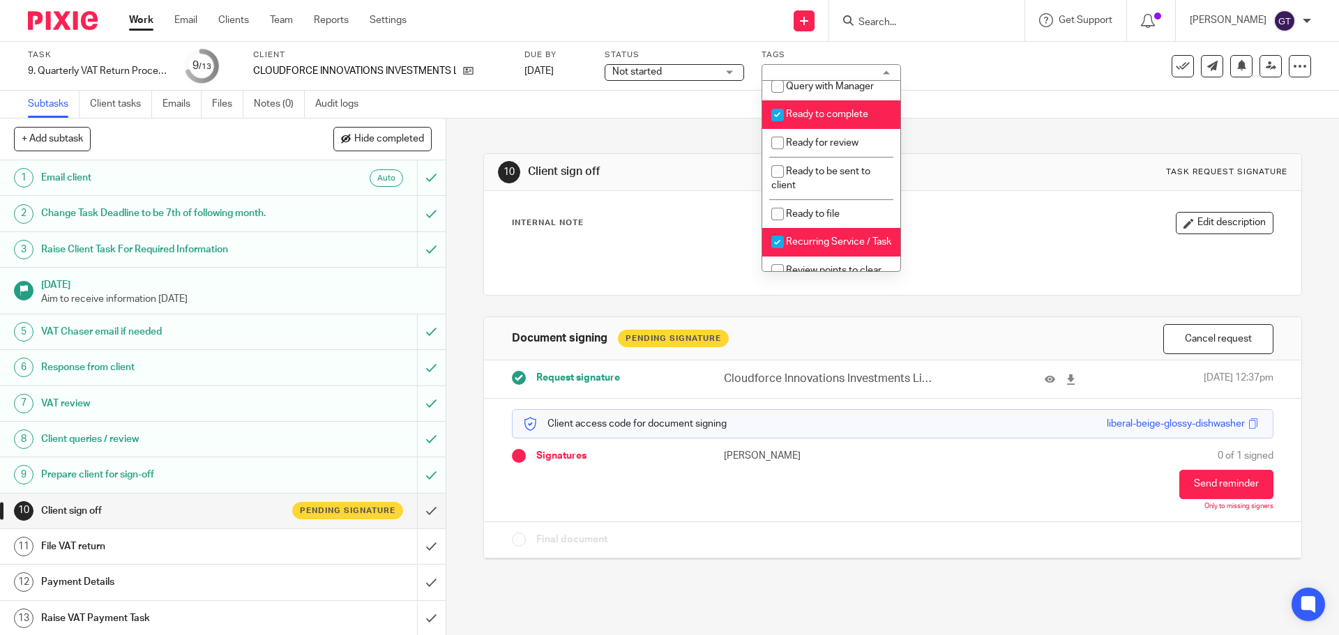
click at [859, 129] on li "Ready to complete" at bounding box center [831, 114] width 138 height 29
checkbox input "false"
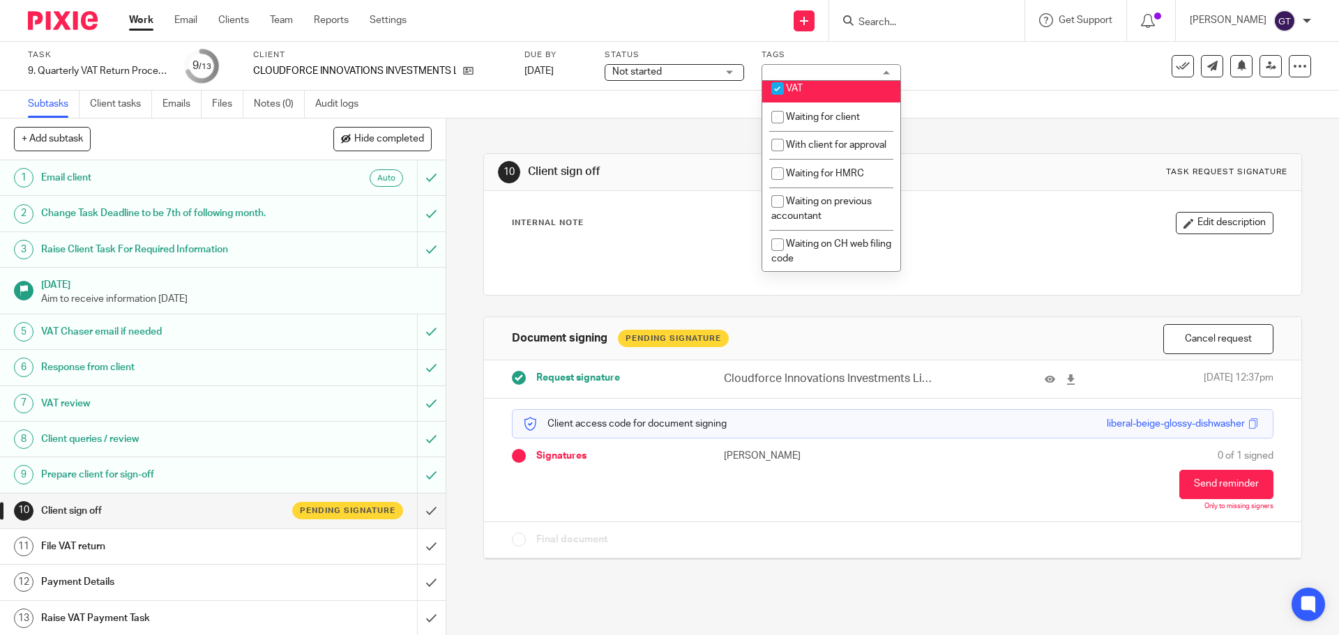
scroll to position [797, 0]
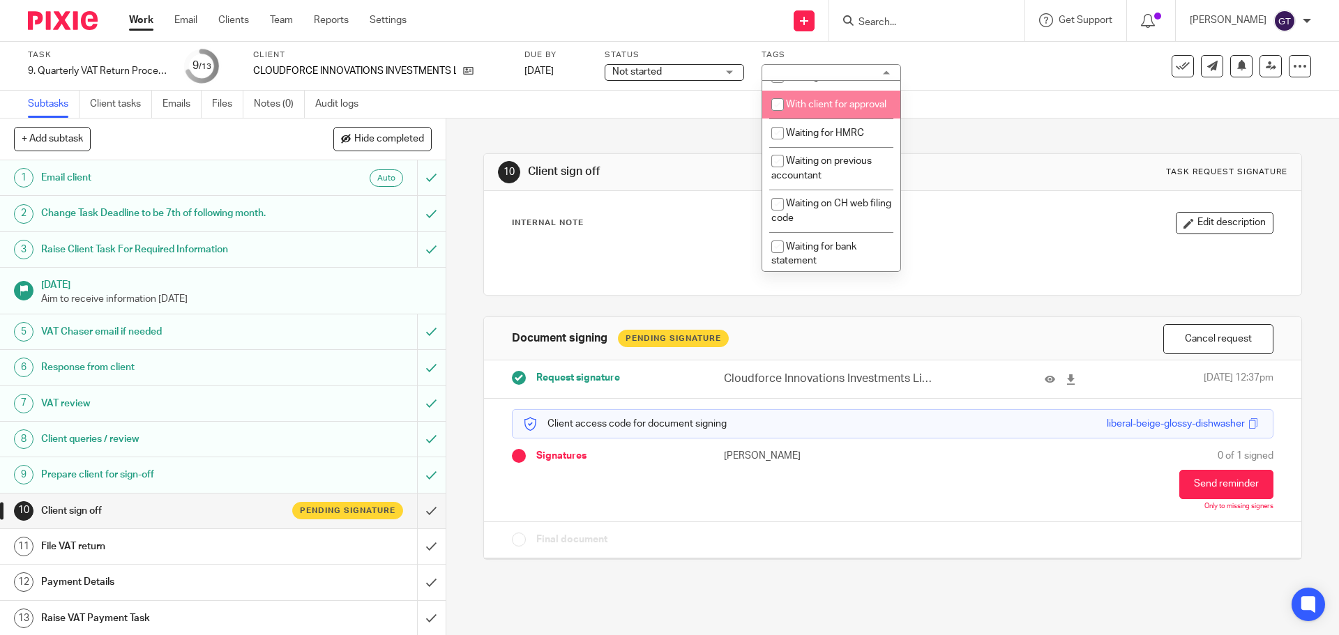
click at [805, 109] on span "With client for approval" at bounding box center [836, 105] width 100 height 10
checkbox input "true"
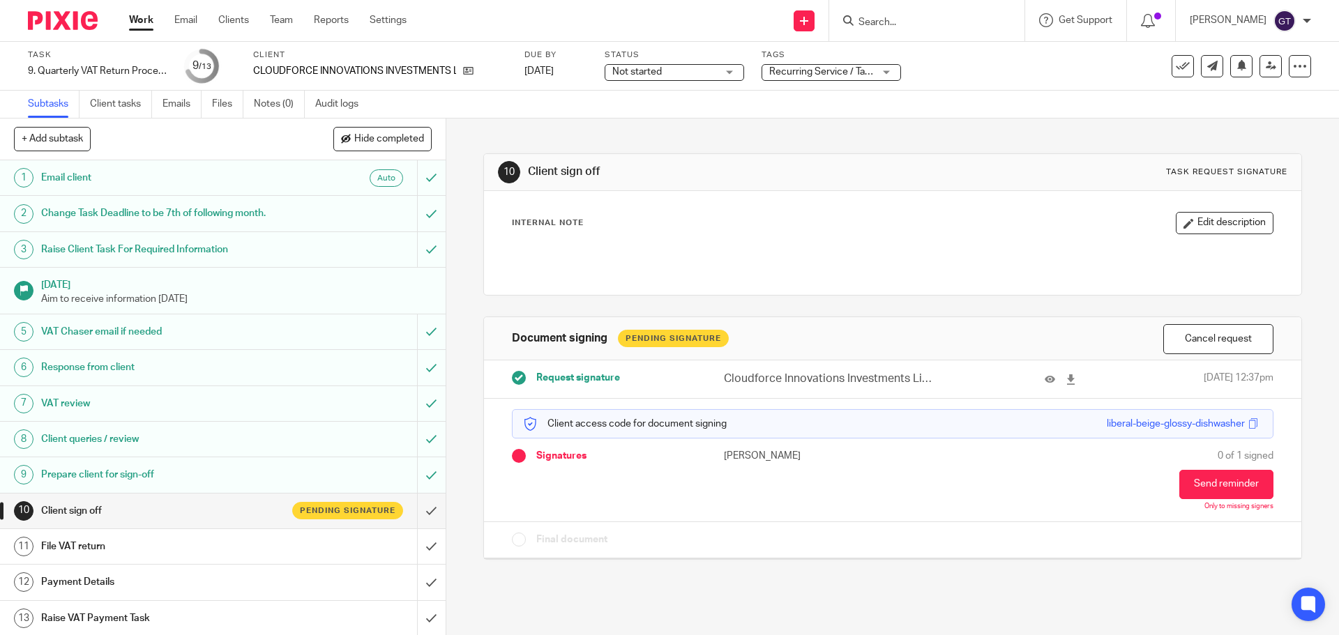
drag, startPoint x: 681, startPoint y: 122, endPoint x: 1296, endPoint y: 75, distance: 616.8
click at [683, 122] on div "10 Client sign off Task request signature Internal Note Edit description Docume…" at bounding box center [892, 346] width 818 height 455
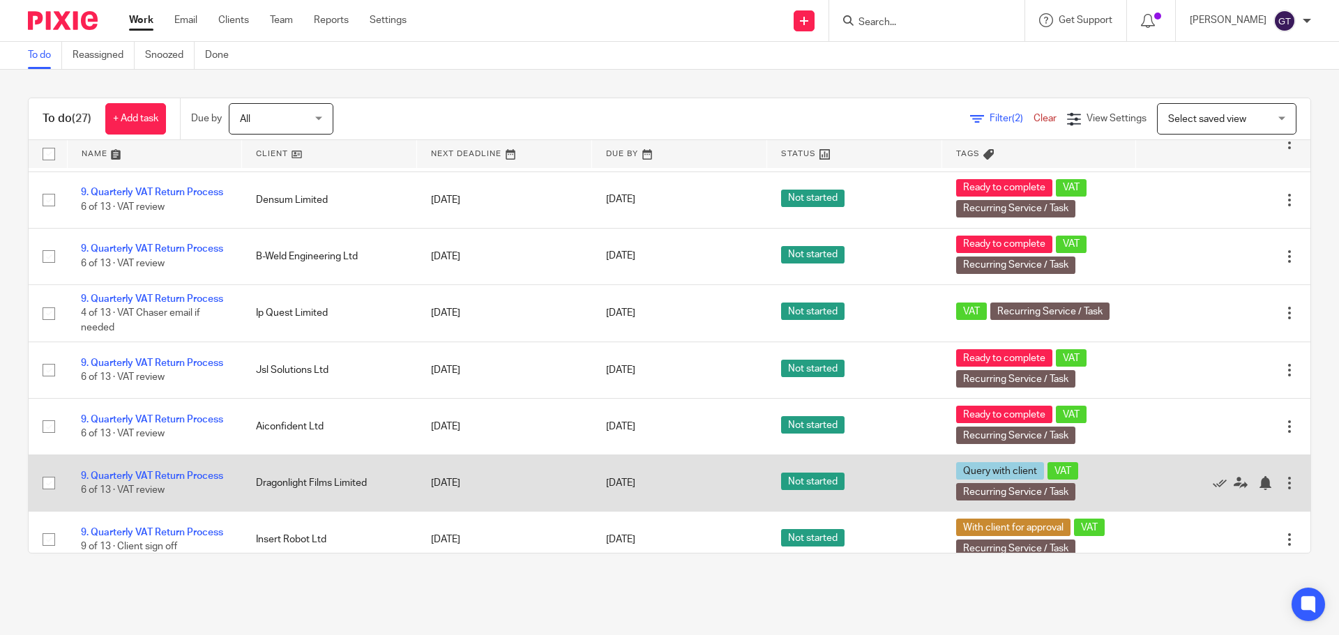
scroll to position [671, 0]
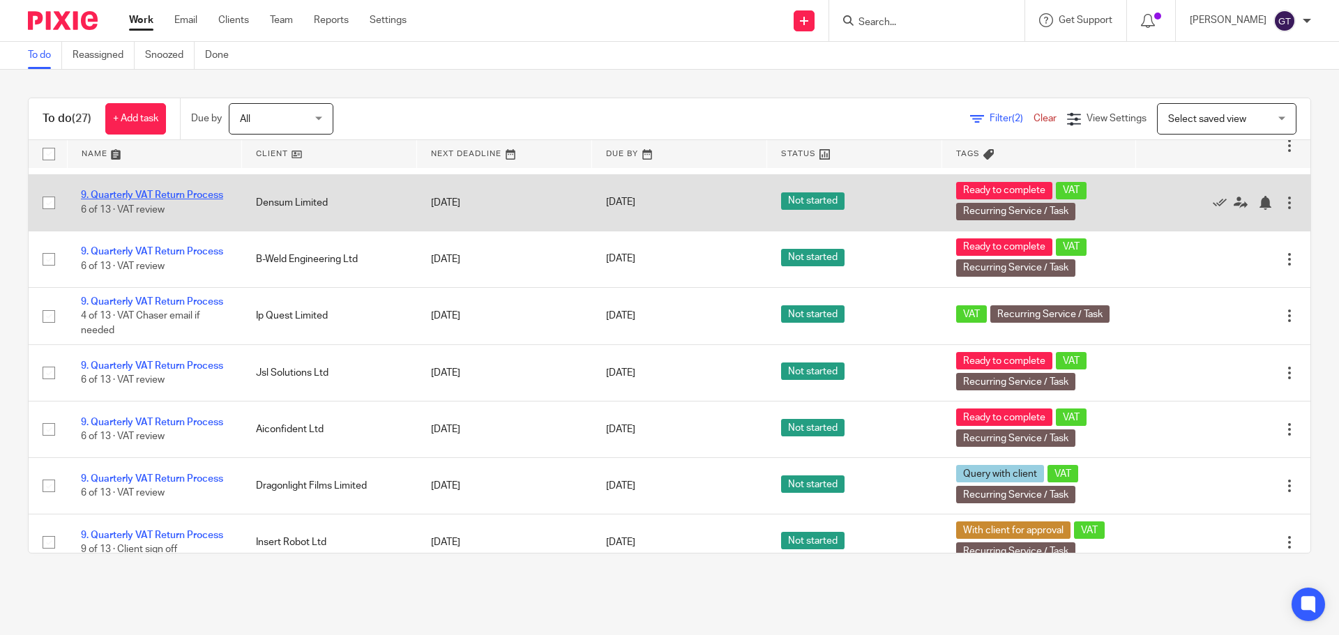
click at [165, 200] on link "9. Quarterly VAT Return Process" at bounding box center [152, 195] width 142 height 10
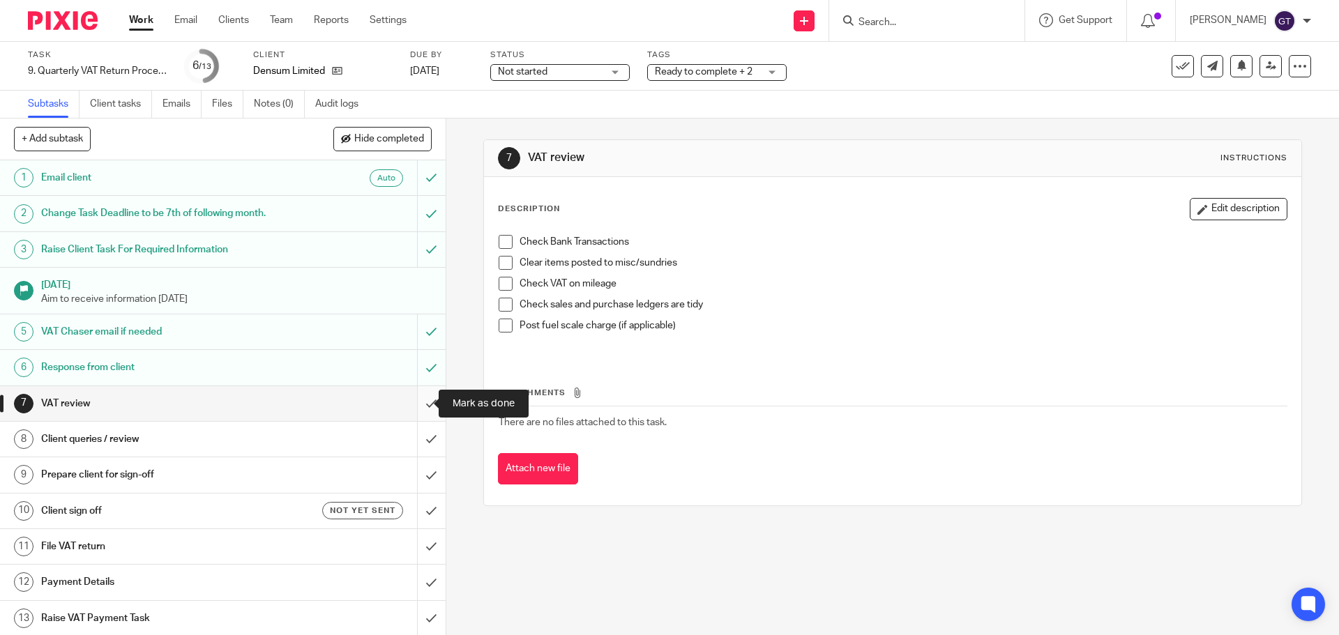
click at [418, 398] on input "submit" at bounding box center [223, 403] width 446 height 35
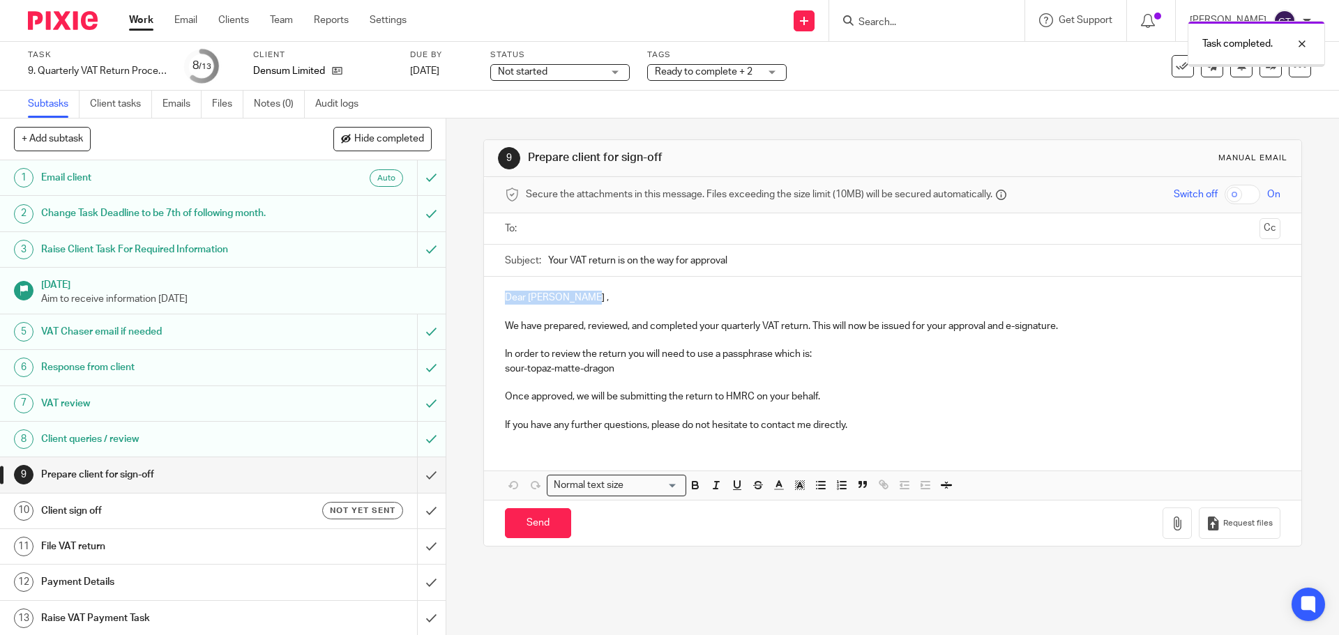
click at [496, 294] on div "Dear [PERSON_NAME] , We have prepared, reviewed, and completed your quarterly V…" at bounding box center [892, 360] width 817 height 166
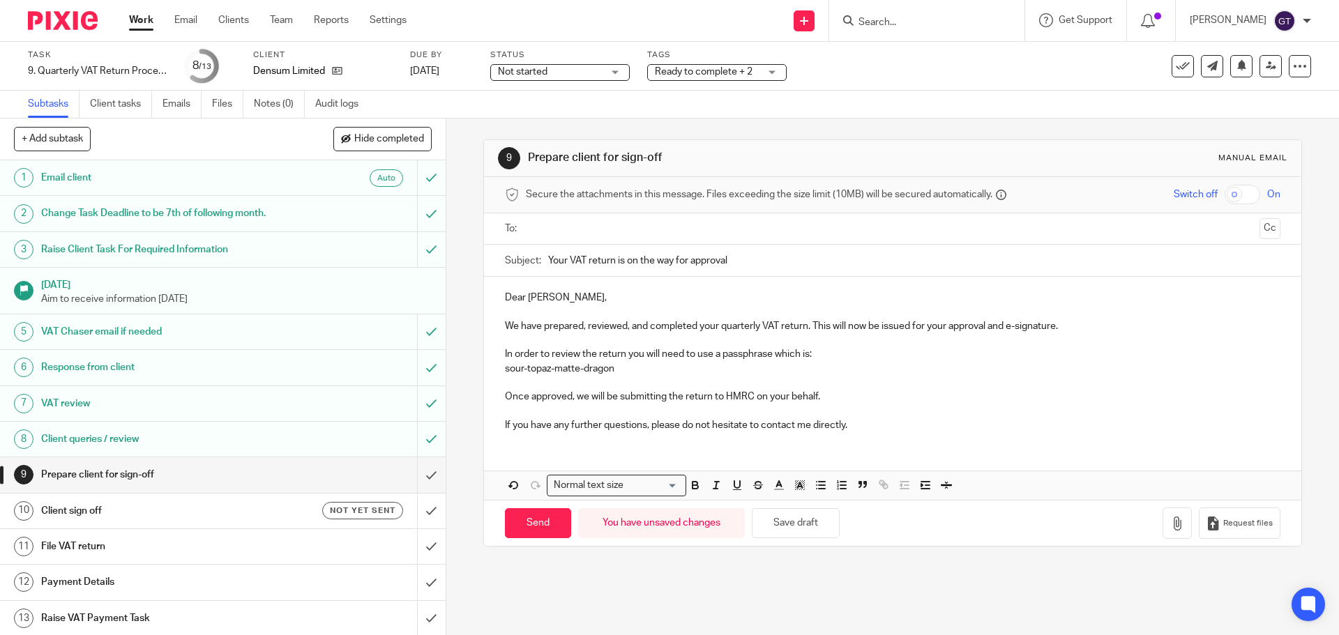
click at [598, 229] on input "text" at bounding box center [892, 229] width 722 height 16
drag, startPoint x: 601, startPoint y: 425, endPoint x: 569, endPoint y: 428, distance: 32.2
click at [569, 428] on p "If you have any further questions, please do not hesitate to contact me directl…" at bounding box center [892, 428] width 775 height 14
click at [526, 526] on input "Send" at bounding box center [538, 527] width 66 height 30
type input "Sent"
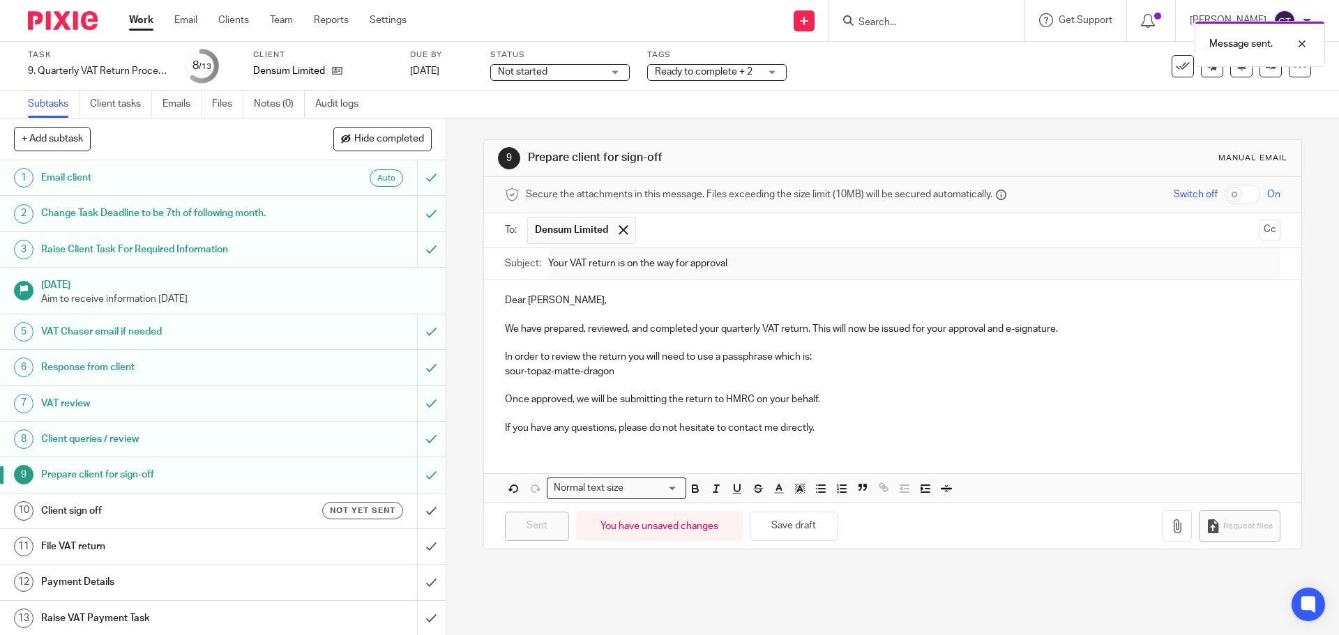
click at [242, 510] on h1 "Client sign off" at bounding box center [161, 511] width 241 height 21
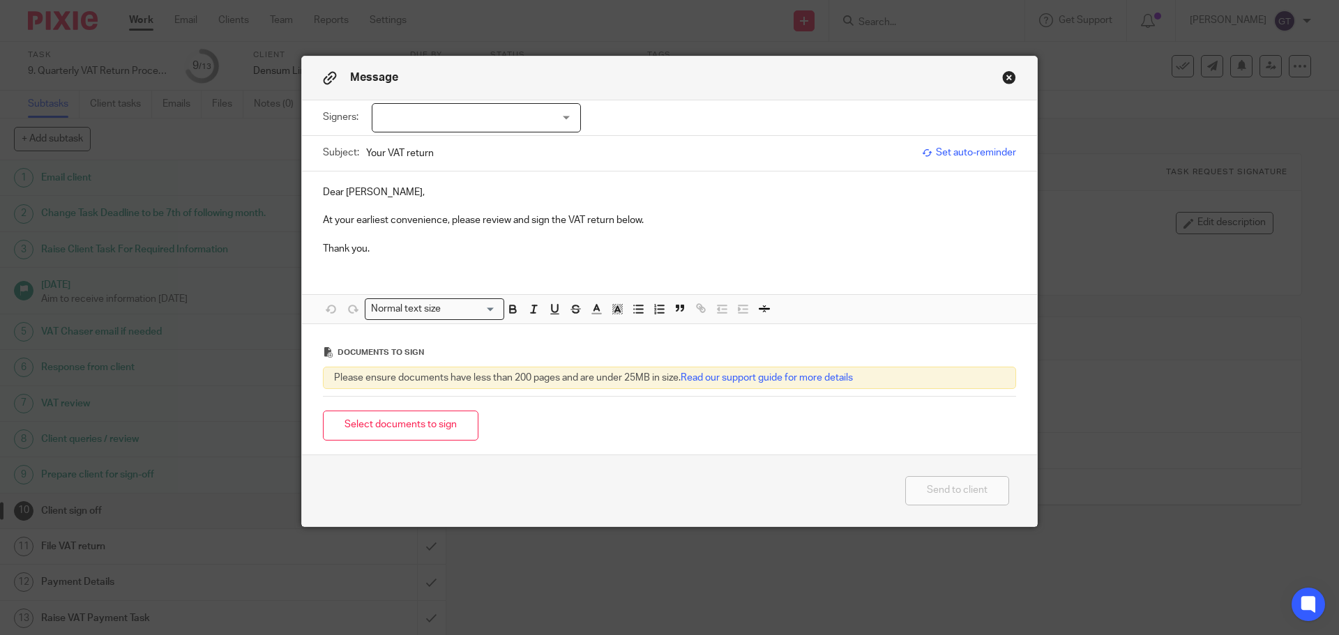
click at [534, 117] on div at bounding box center [476, 117] width 209 height 29
click at [443, 143] on span "Panagiotis Malliakas" at bounding box center [429, 147] width 77 height 10
checkbox input "true"
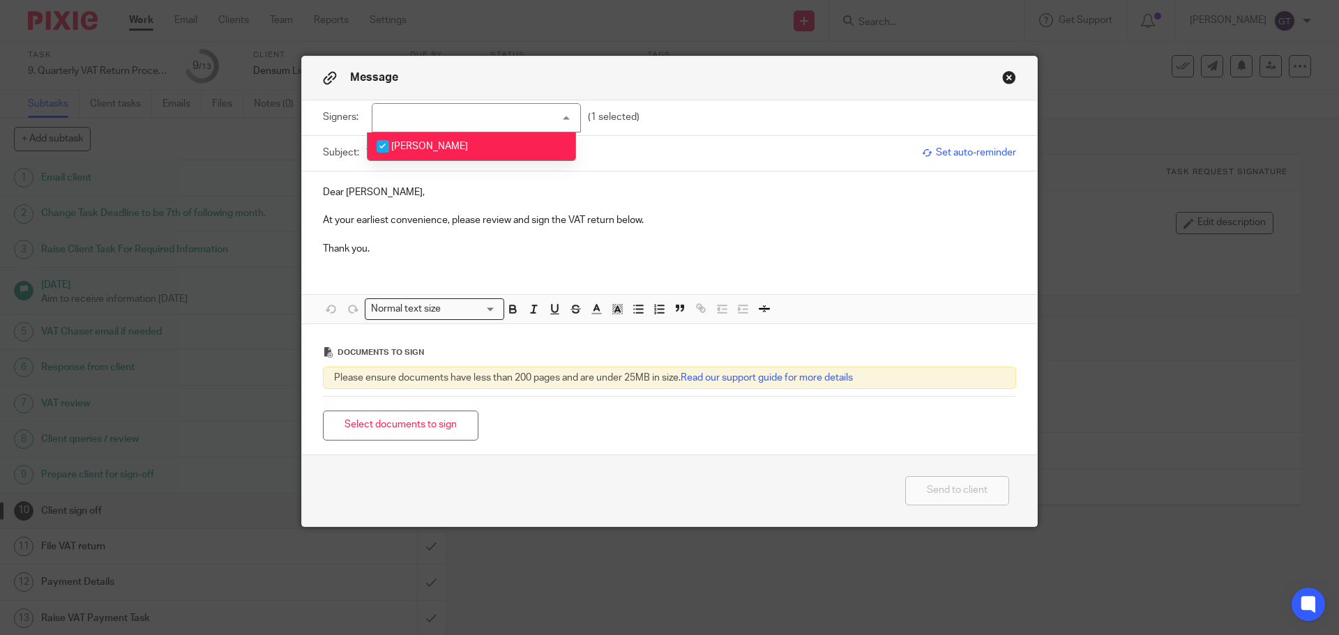
click at [406, 428] on button "Select documents to sign" at bounding box center [400, 426] width 155 height 30
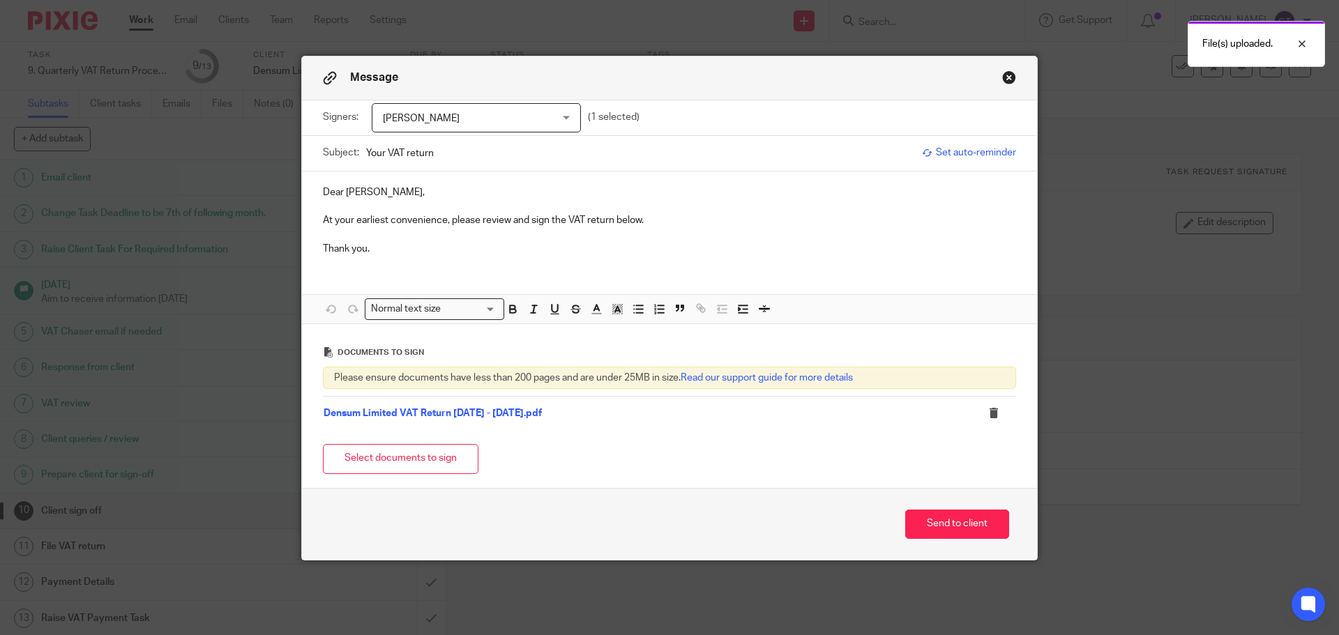
click at [371, 249] on p "Thank you." at bounding box center [669, 249] width 693 height 14
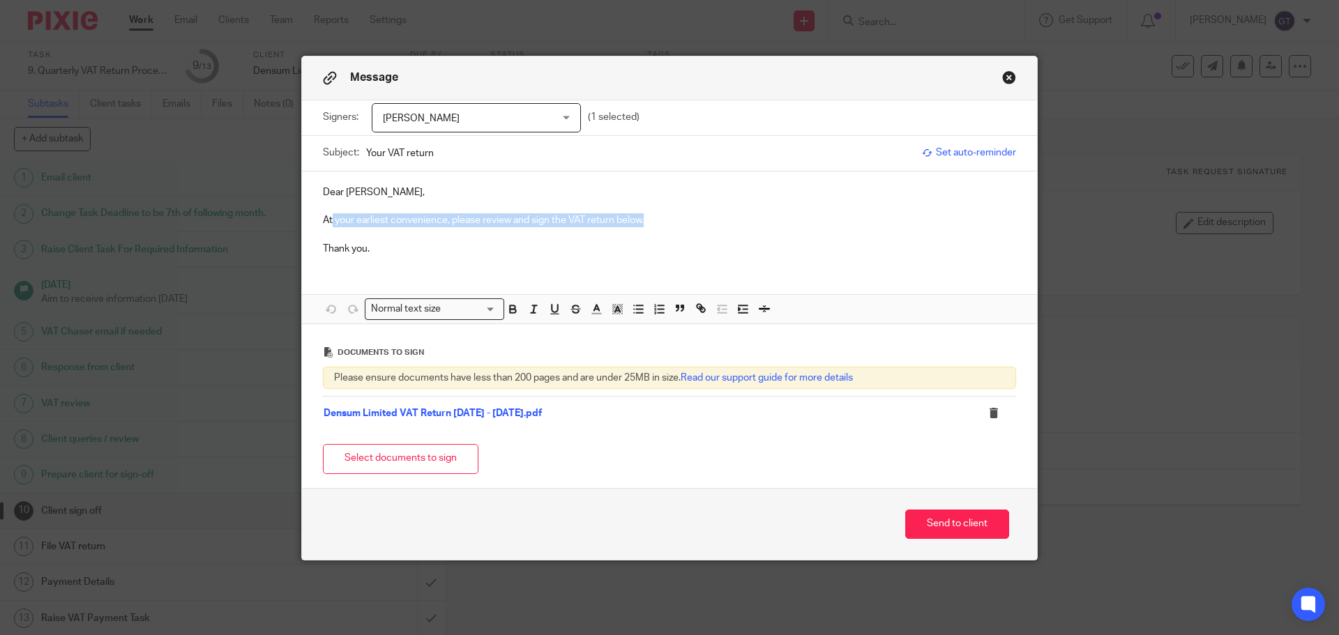
drag, startPoint x: 326, startPoint y: 218, endPoint x: 664, endPoint y: 225, distance: 339.0
click at [664, 225] on p "At your earliest convenience, please review and sign the VAT return below." at bounding box center [669, 220] width 693 height 14
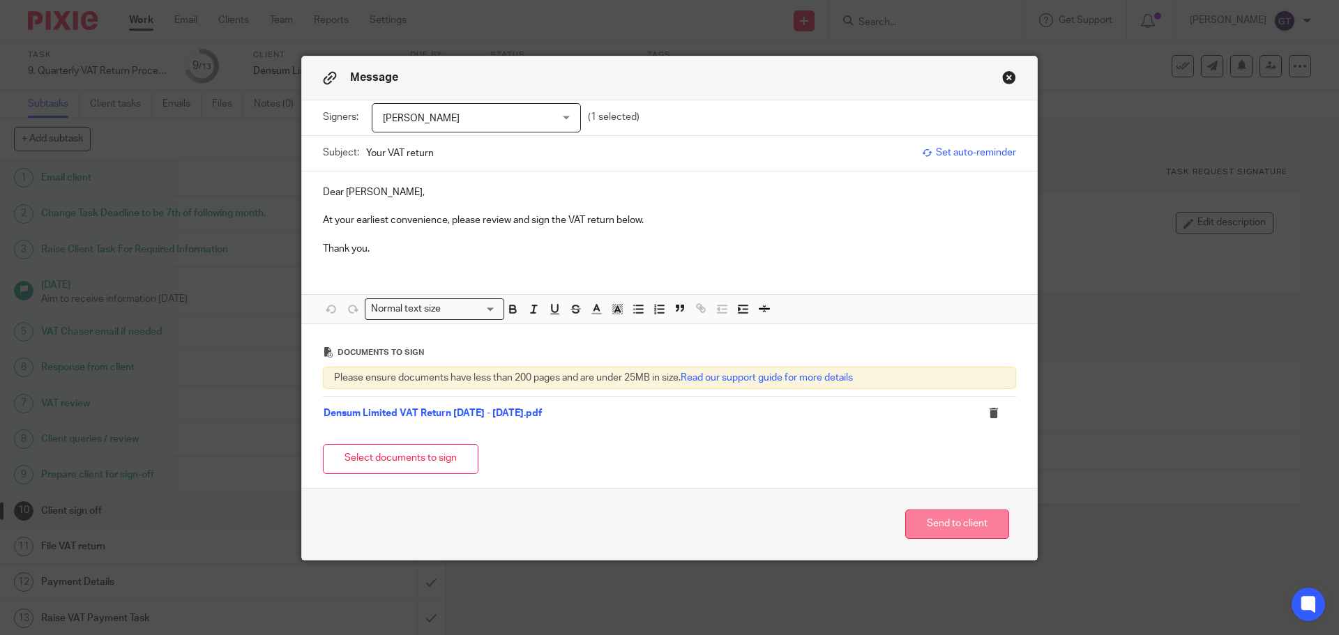
click at [945, 522] on button "Send to client" at bounding box center [957, 525] width 104 height 30
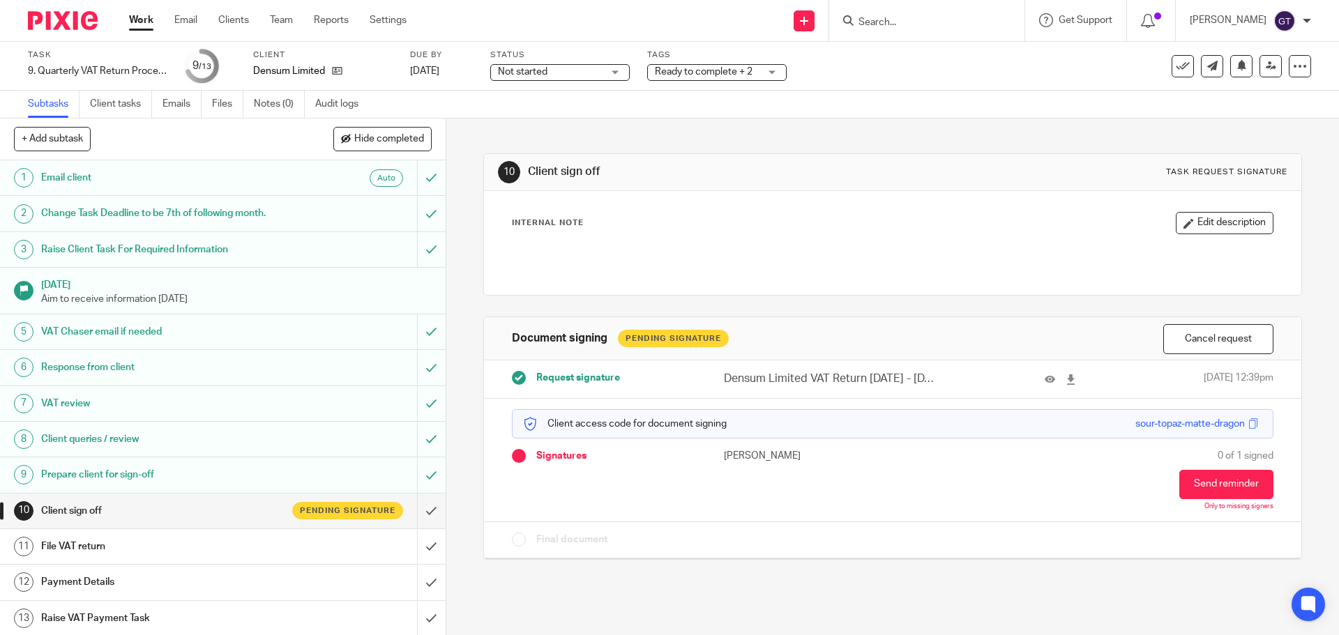
click at [708, 78] on span "Ready to complete + 2" at bounding box center [707, 72] width 105 height 15
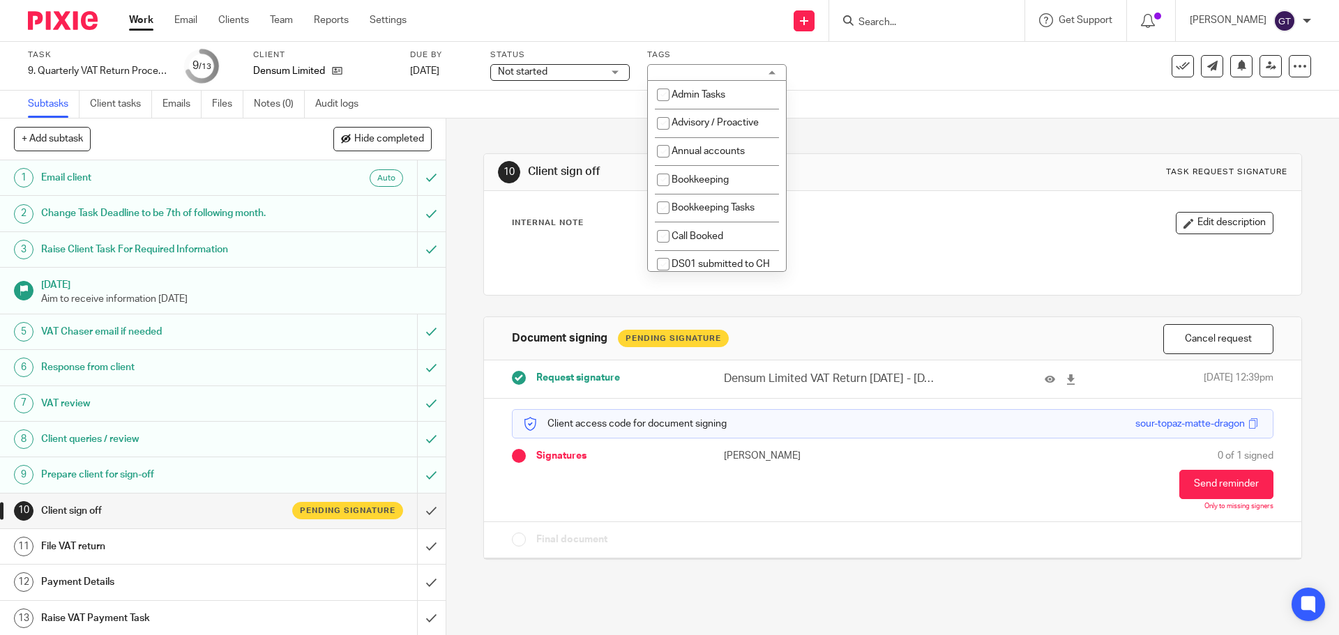
click at [770, 73] on div "Ready to complete + 2" at bounding box center [716, 72] width 139 height 17
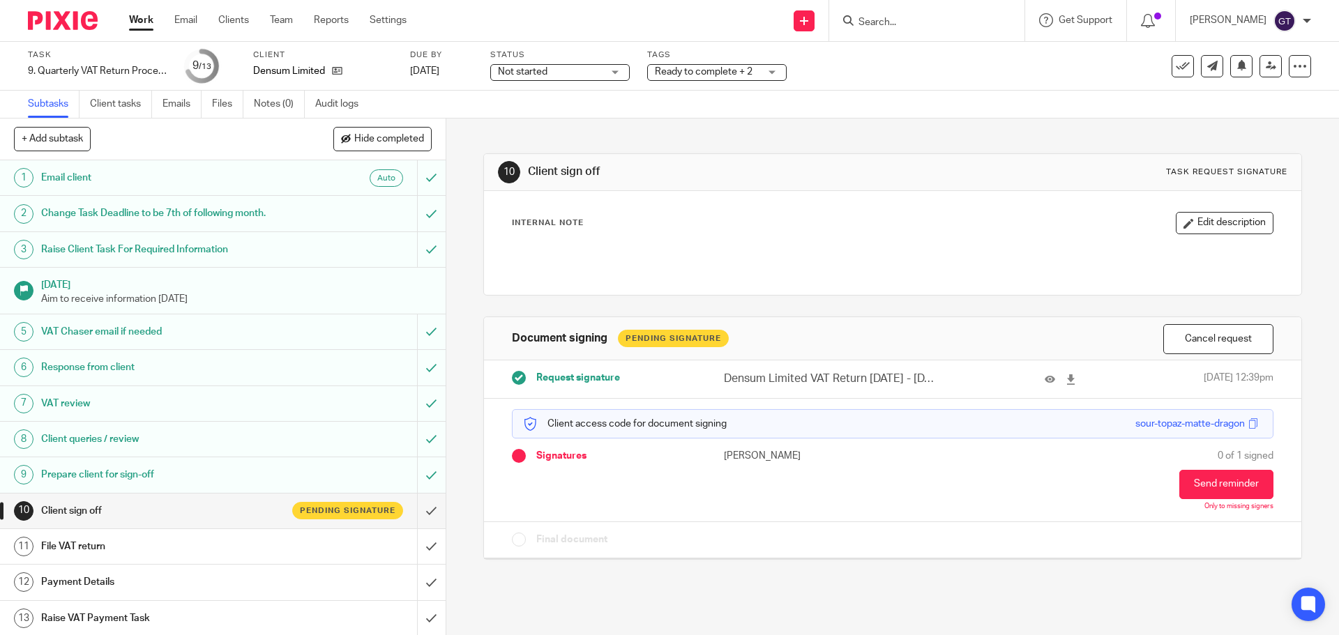
click at [771, 70] on div "Ready to complete + 2" at bounding box center [716, 72] width 139 height 17
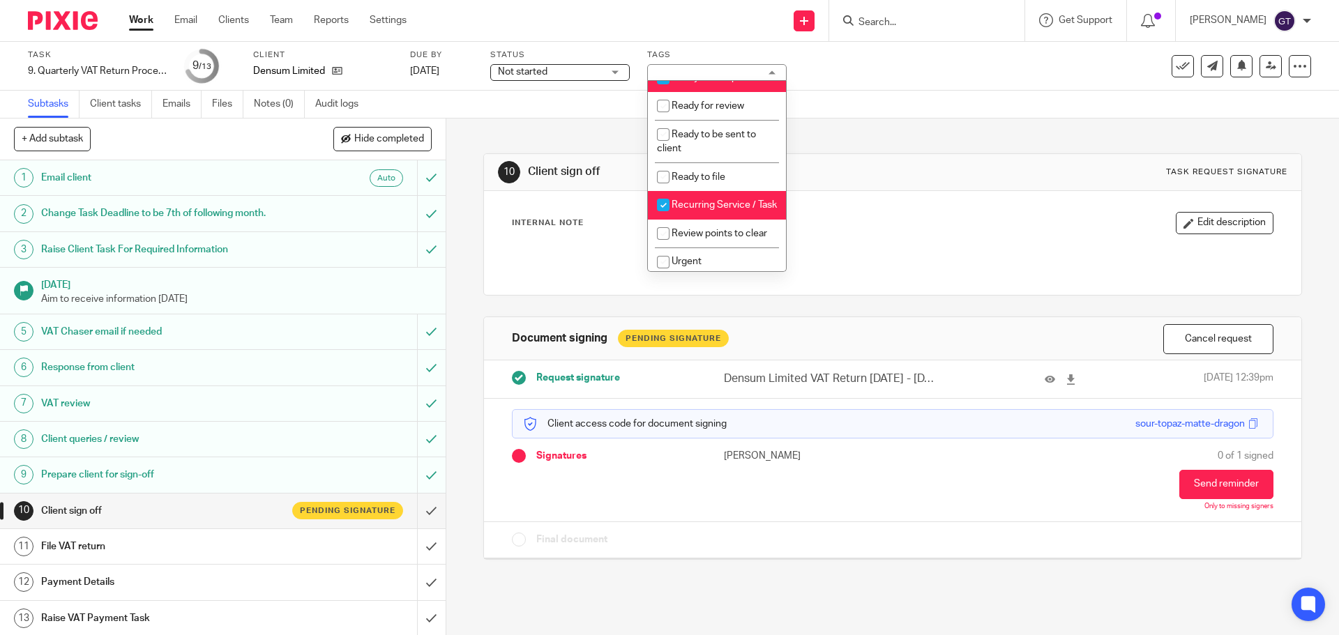
scroll to position [500, 0]
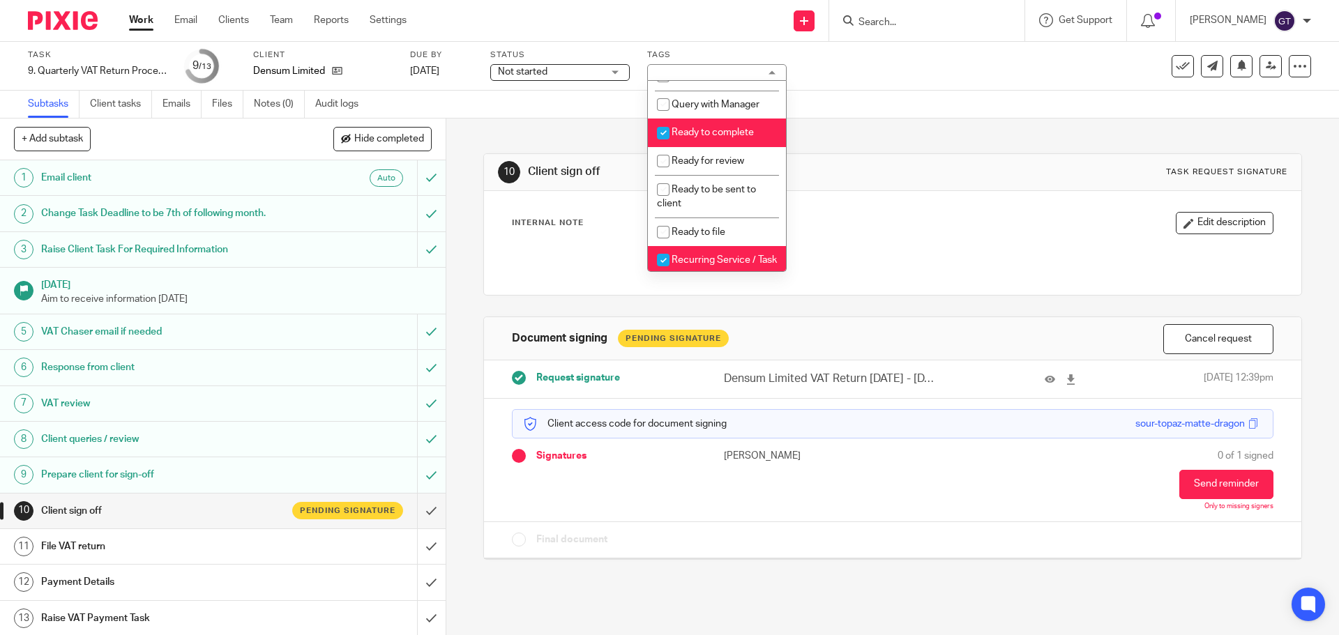
click at [754, 139] on li "Ready to complete" at bounding box center [717, 133] width 138 height 29
checkbox input "false"
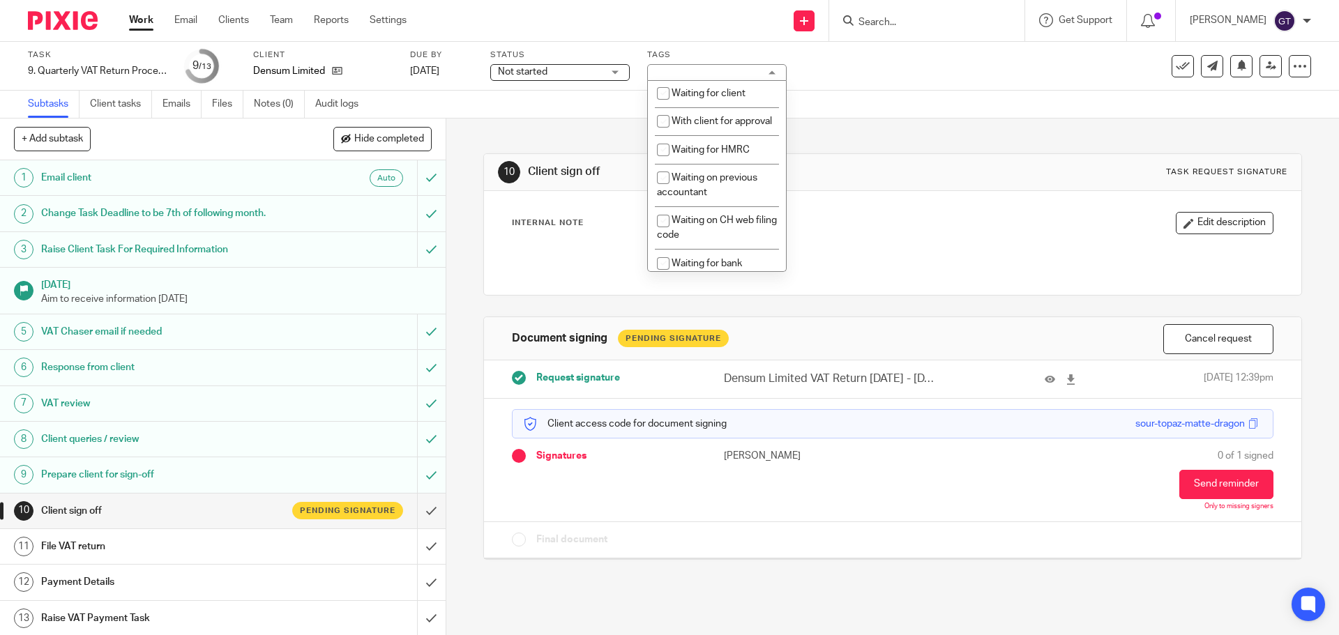
scroll to position [787, 0]
click at [704, 120] on span "With client for approval" at bounding box center [721, 115] width 100 height 10
checkbox input "true"
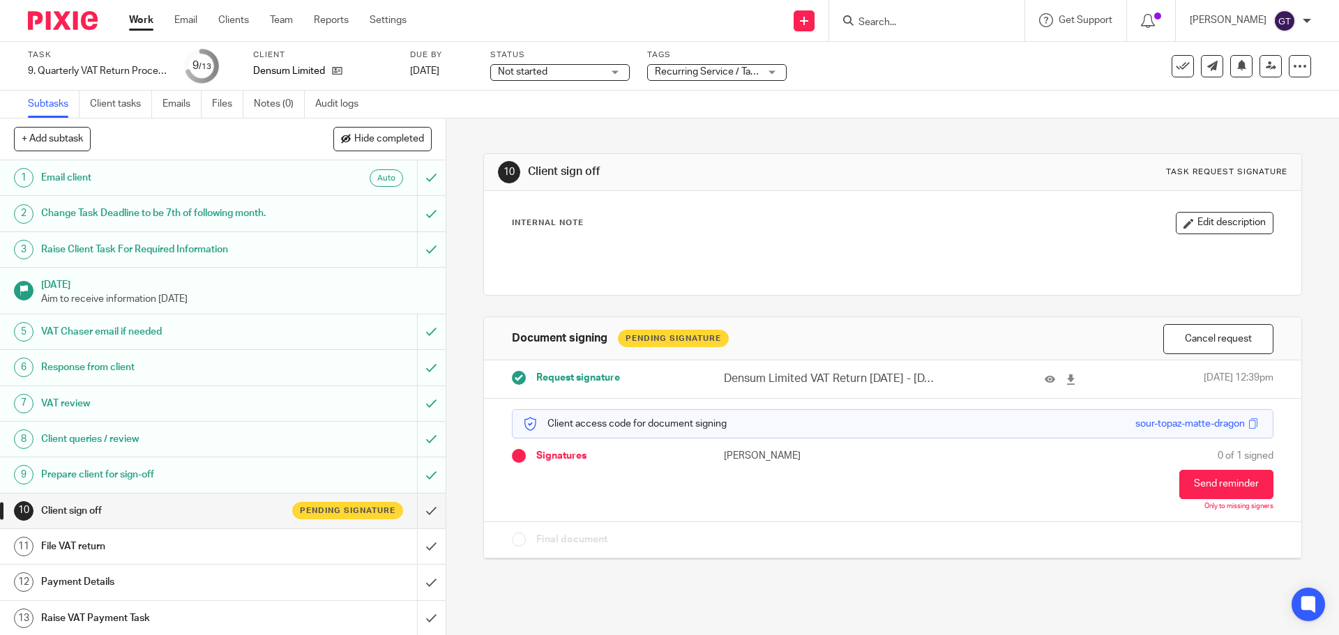
click at [571, 135] on div "10 Client sign off Task request signature Internal Note Edit description Docume…" at bounding box center [892, 346] width 818 height 455
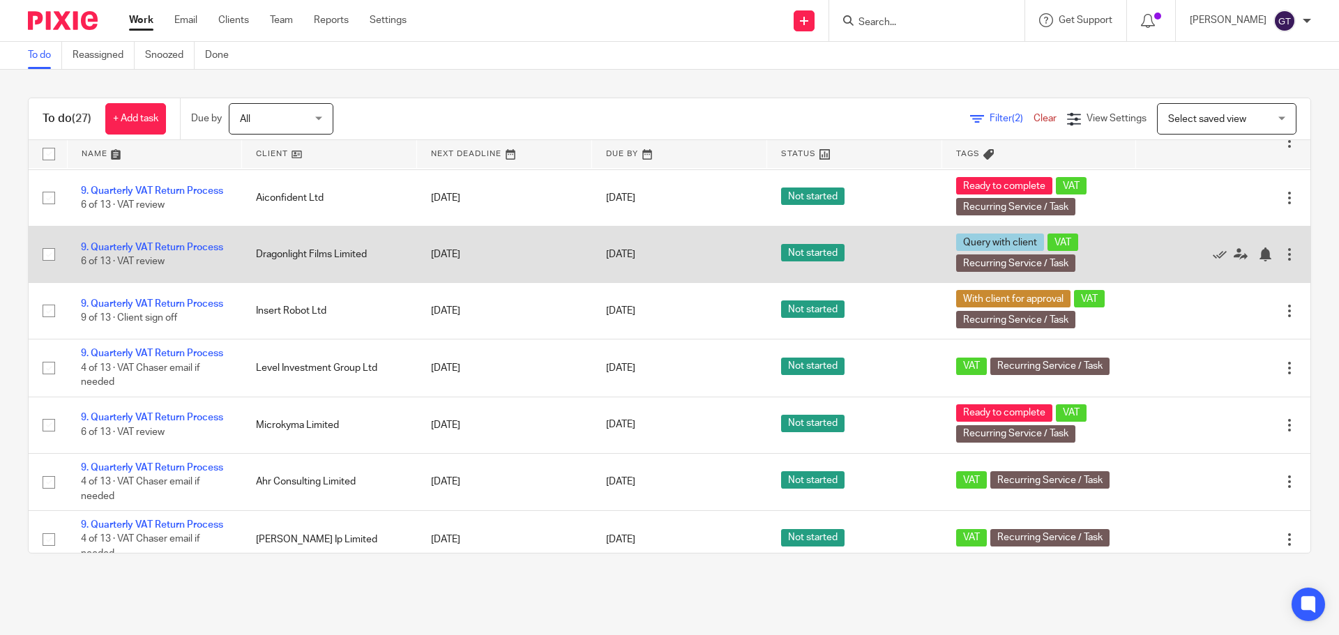
scroll to position [906, 0]
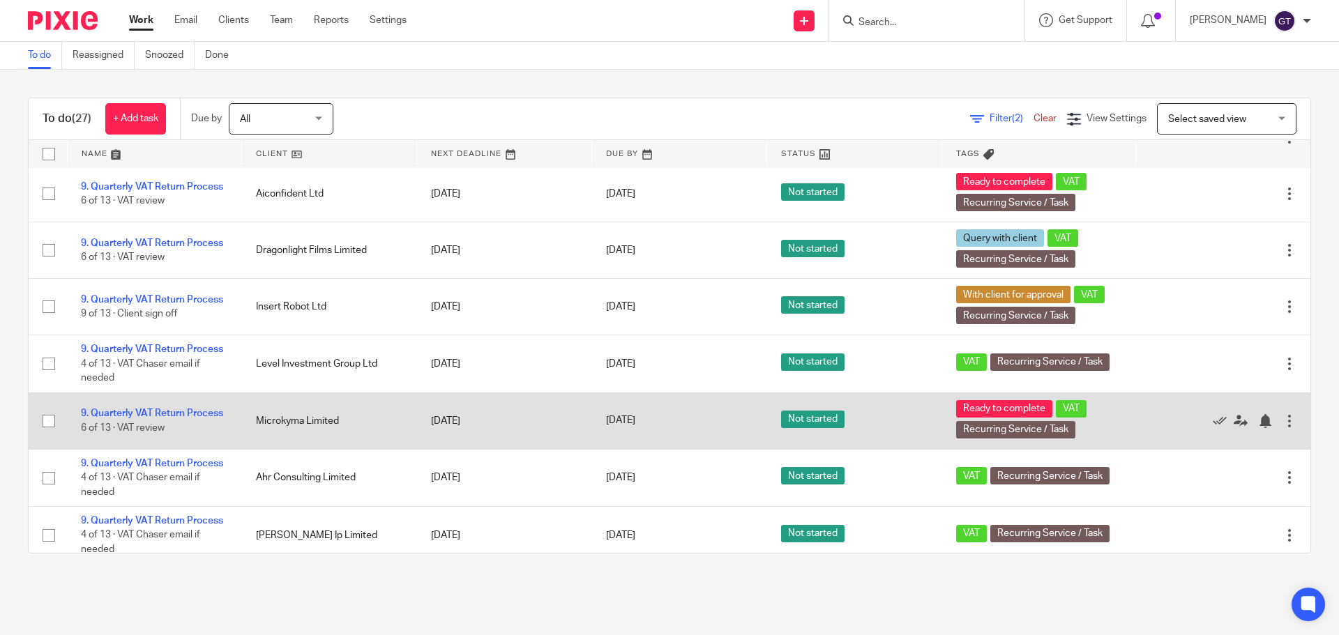
click at [143, 449] on td "9. Quarterly VAT Return Process 6 of 13 · VAT review" at bounding box center [154, 421] width 175 height 56
click at [146, 418] on link "9. Quarterly VAT Return Process" at bounding box center [152, 414] width 142 height 10
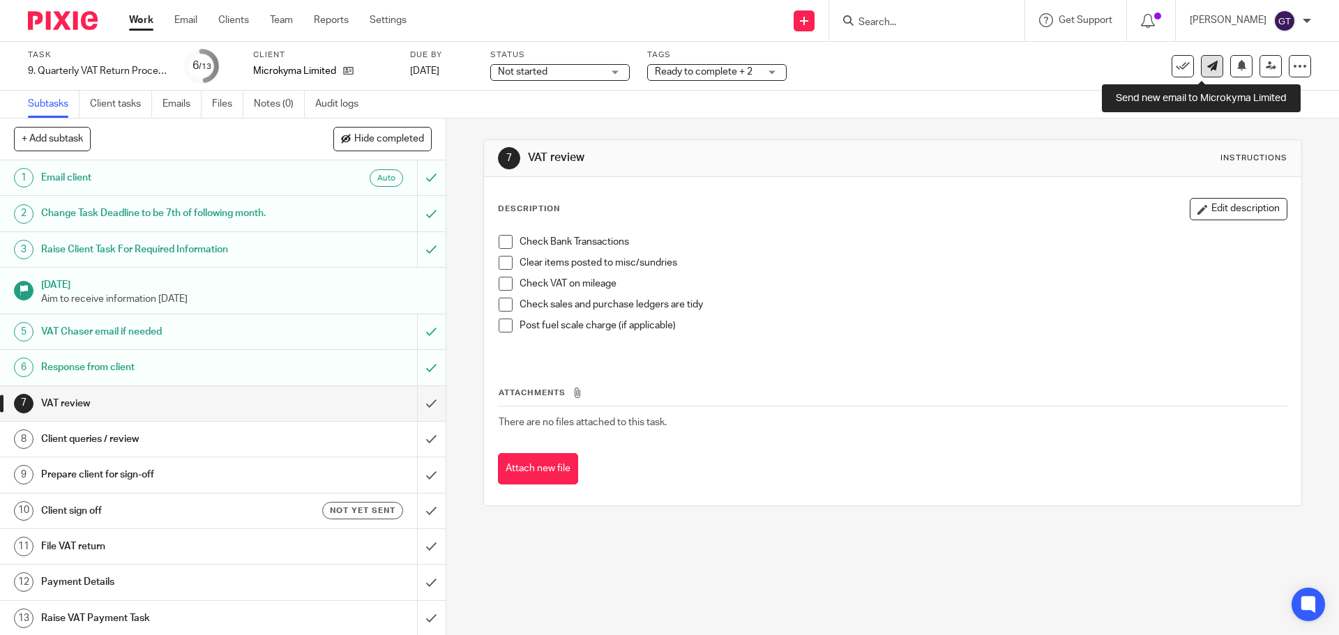
click at [1207, 63] on icon at bounding box center [1212, 66] width 10 height 10
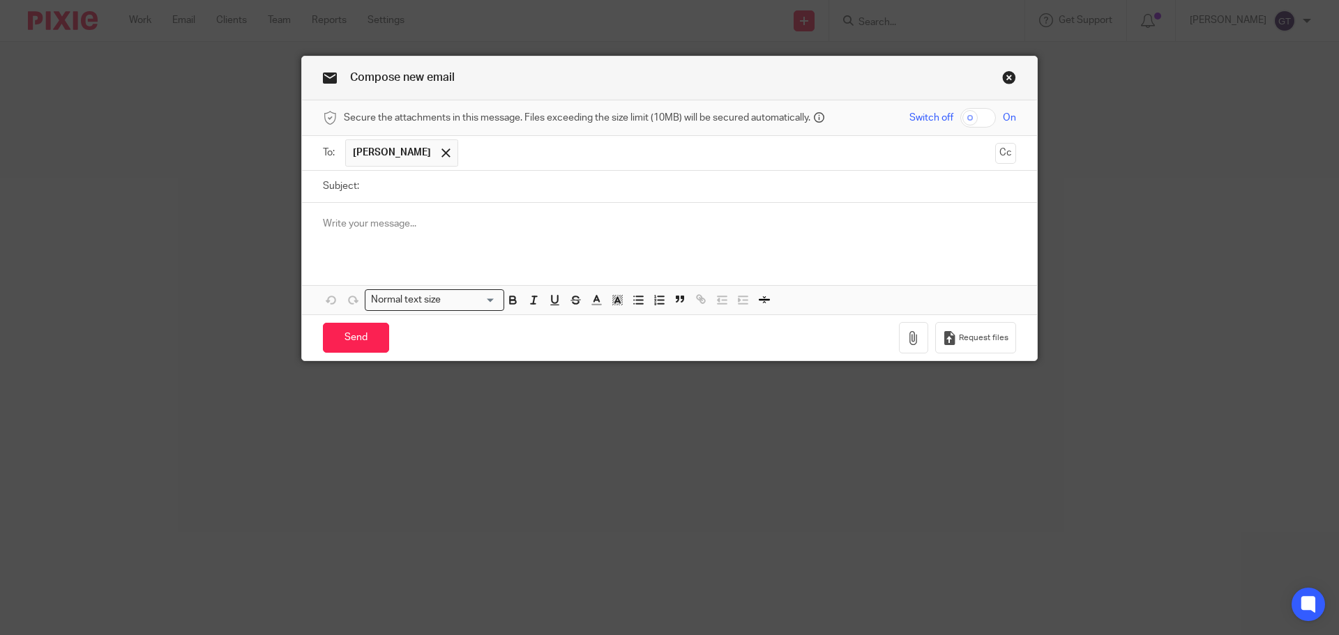
click at [595, 188] on input "Subject:" at bounding box center [691, 186] width 650 height 31
type input "VAT queries"
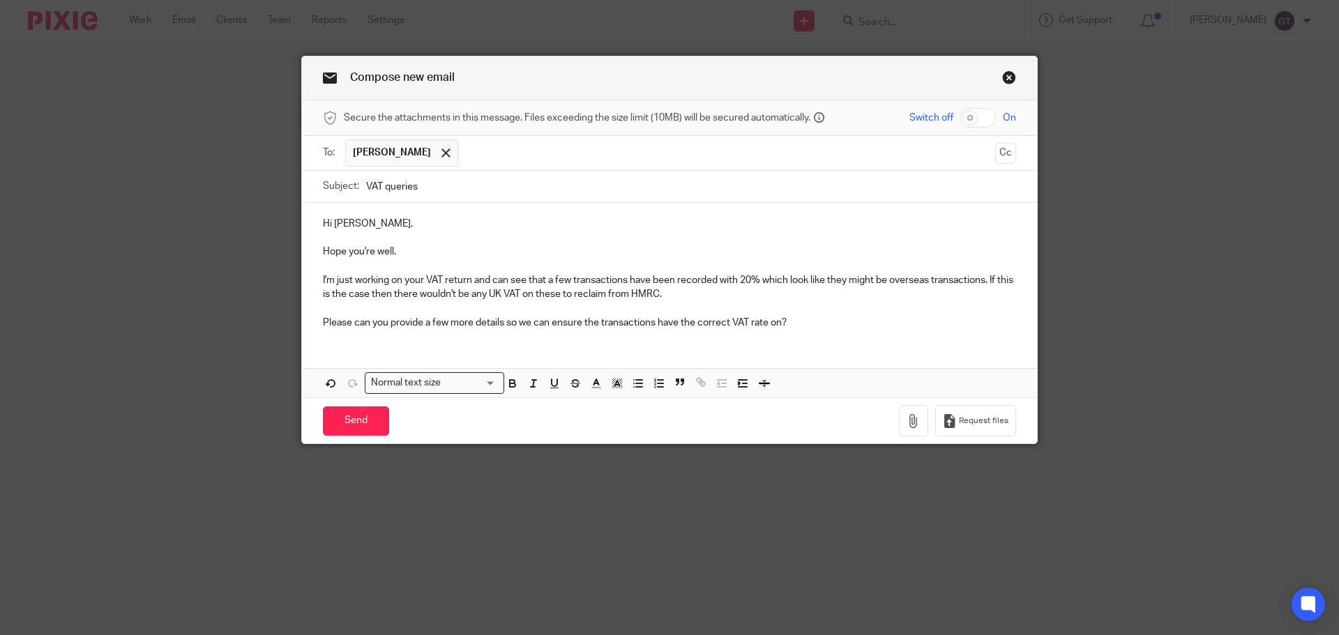
click at [632, 284] on p "I'm just working on your VAT return and can see that a few transactions have be…" at bounding box center [669, 287] width 693 height 29
drag, startPoint x: 568, startPoint y: 323, endPoint x: 837, endPoint y: 326, distance: 269.2
click at [837, 326] on p "Please can you provide a few more details so we can ensure the transactions hav…" at bounding box center [669, 323] width 693 height 14
click at [379, 185] on input "VAT queries" at bounding box center [691, 186] width 650 height 31
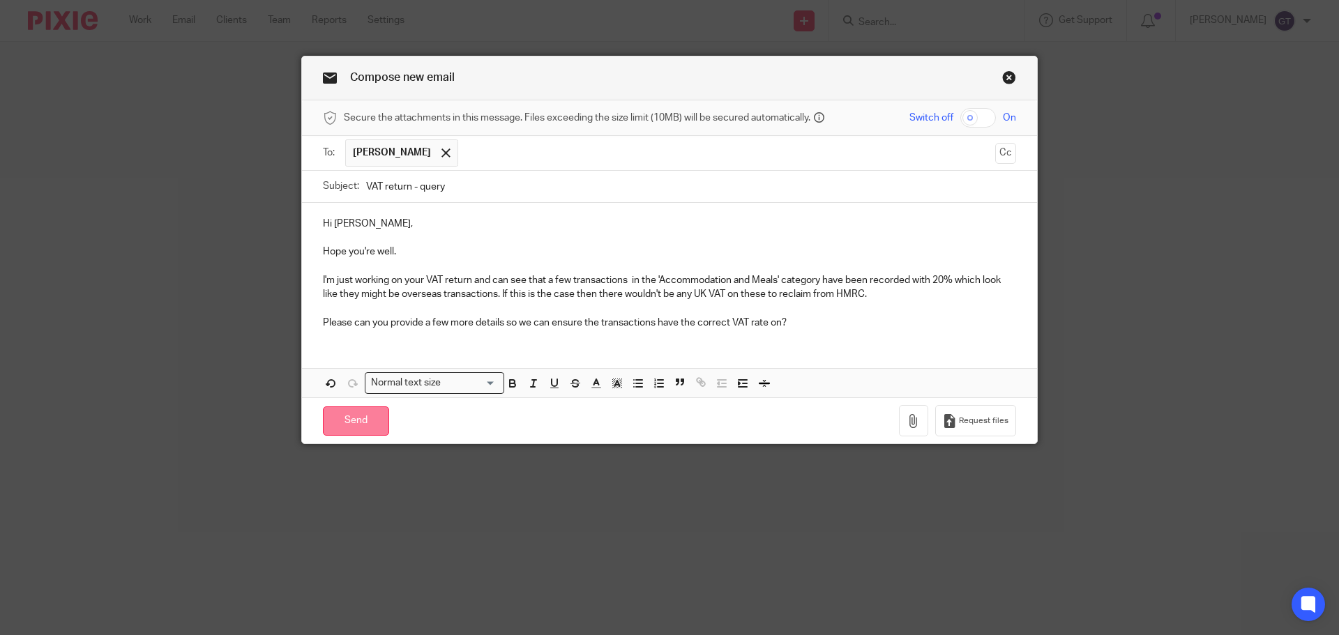
type input "VAT return - query"
click at [355, 420] on input "Send" at bounding box center [356, 422] width 66 height 30
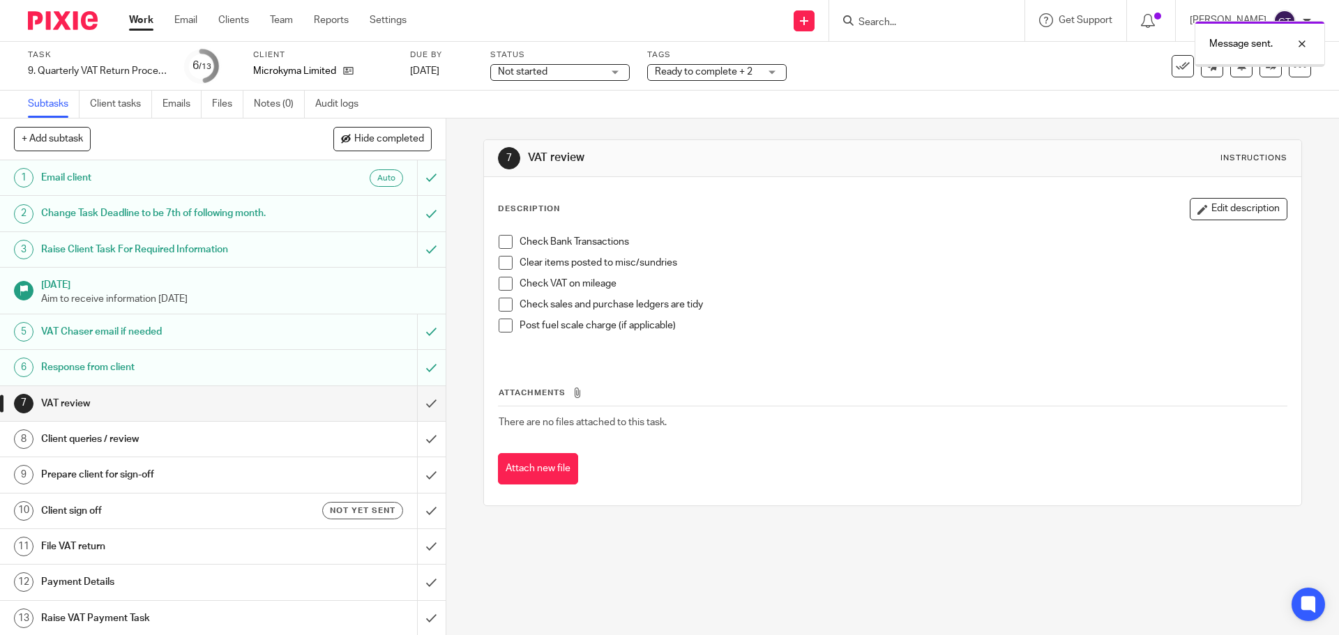
click at [762, 70] on div "Ready to complete + 2" at bounding box center [716, 72] width 139 height 17
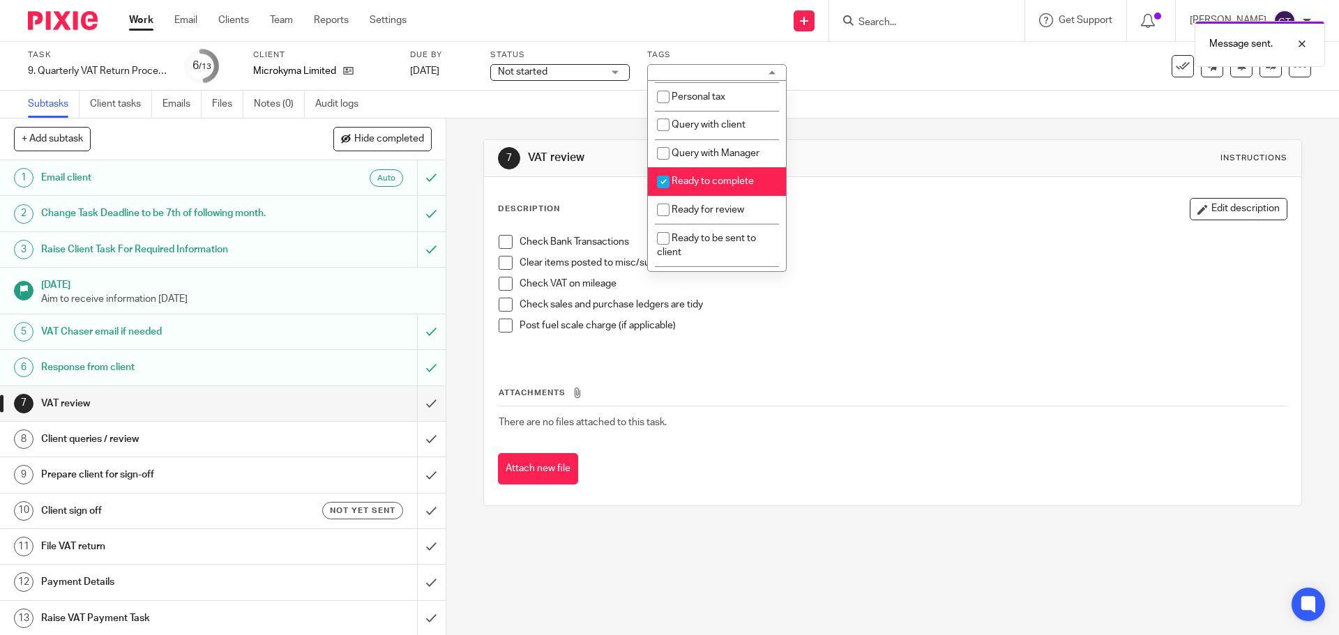
click at [745, 186] on span "Ready to complete" at bounding box center [712, 181] width 82 height 10
checkbox input "false"
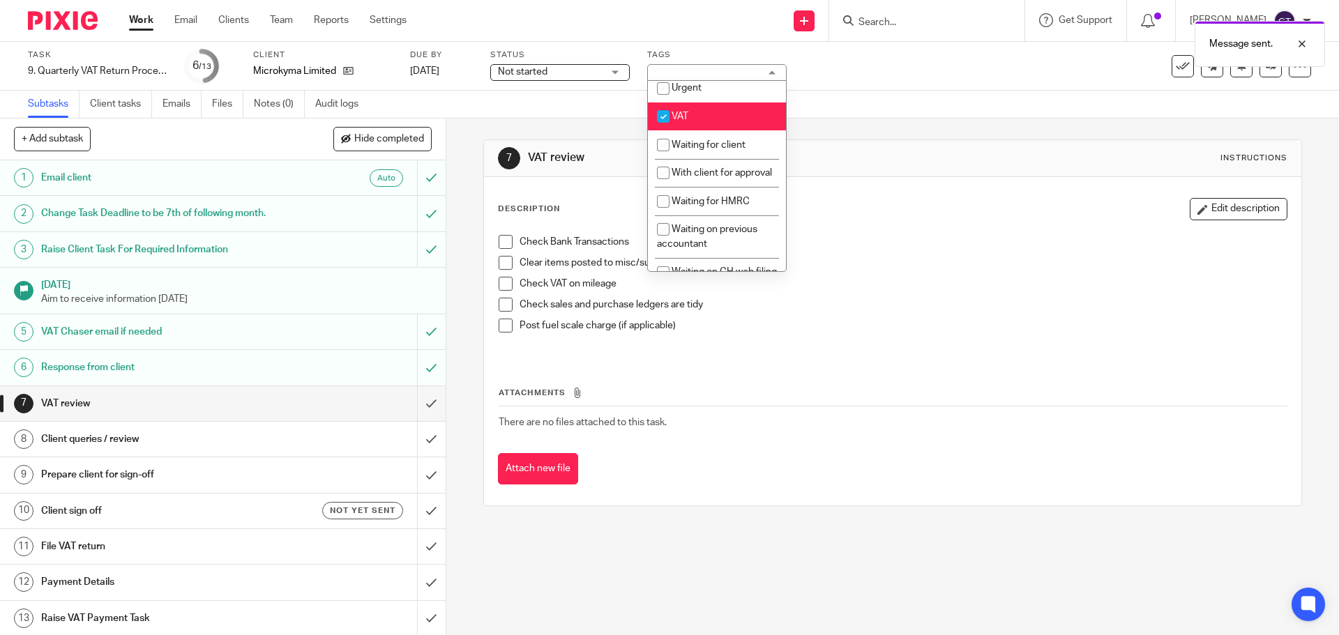
scroll to position [730, 0]
click at [723, 176] on span "With client for approval" at bounding box center [721, 172] width 100 height 10
click at [745, 186] on li "With client for approval" at bounding box center [717, 172] width 138 height 29
checkbox input "false"
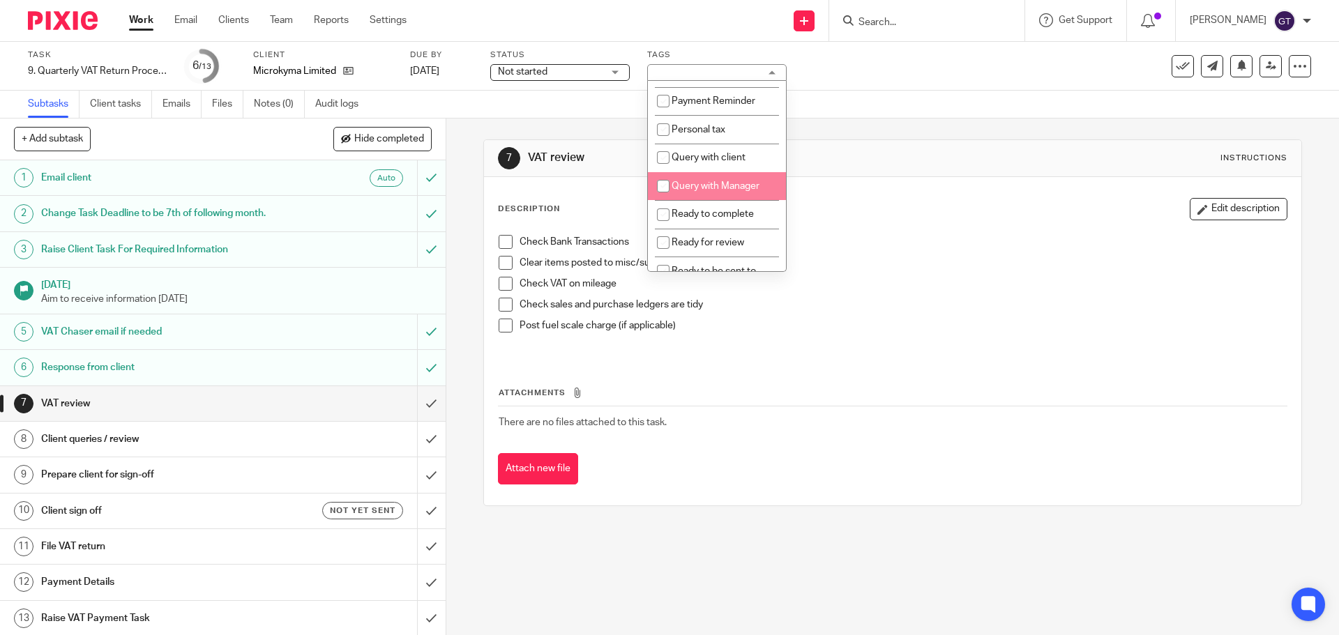
scroll to position [381, 0]
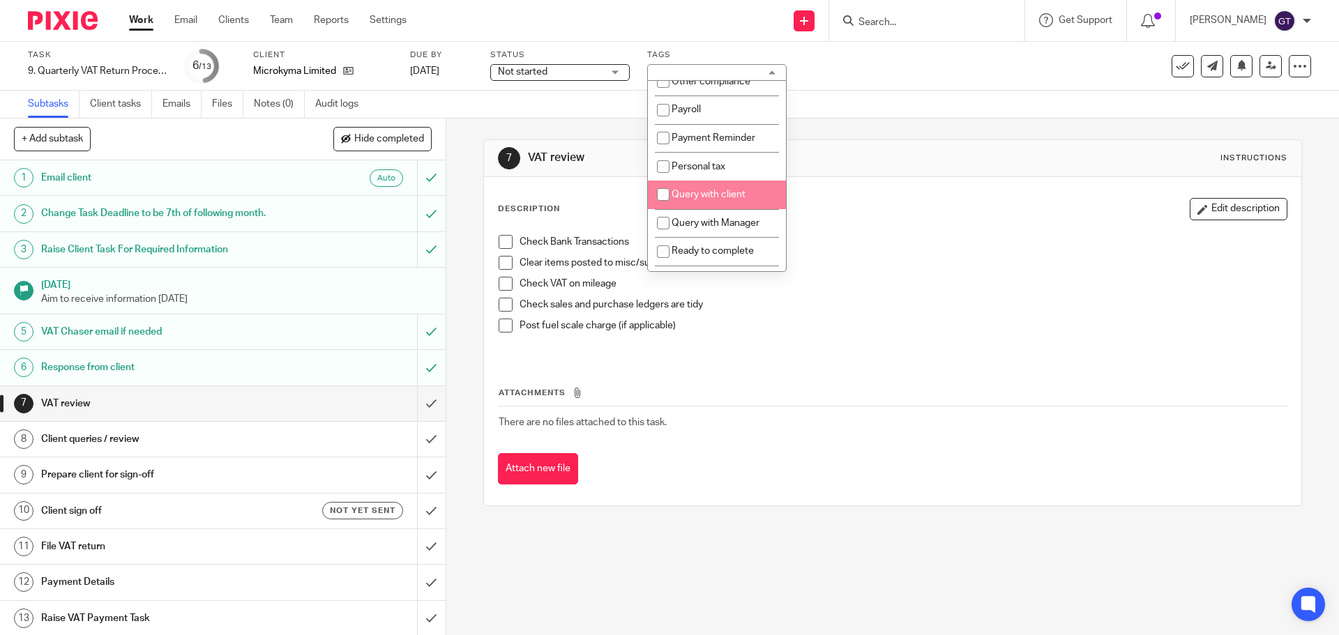
click at [722, 202] on li "Query with client" at bounding box center [717, 195] width 138 height 29
checkbox input "true"
click at [971, 105] on div "Subtasks Client tasks Emails Files Notes (0) Audit logs" at bounding box center [669, 105] width 1339 height 28
